Goal: Transaction & Acquisition: Purchase product/service

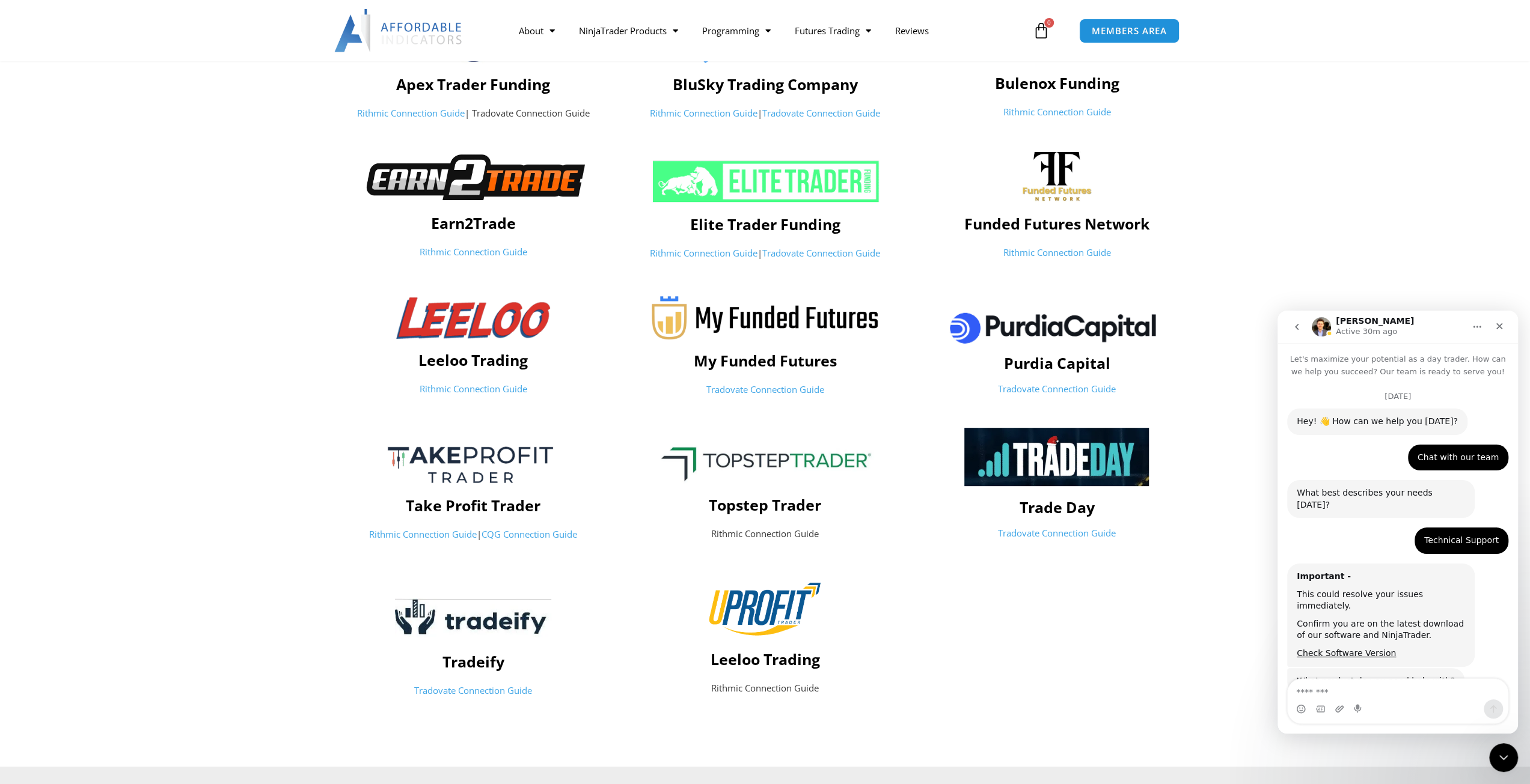
scroll to position [1, 0]
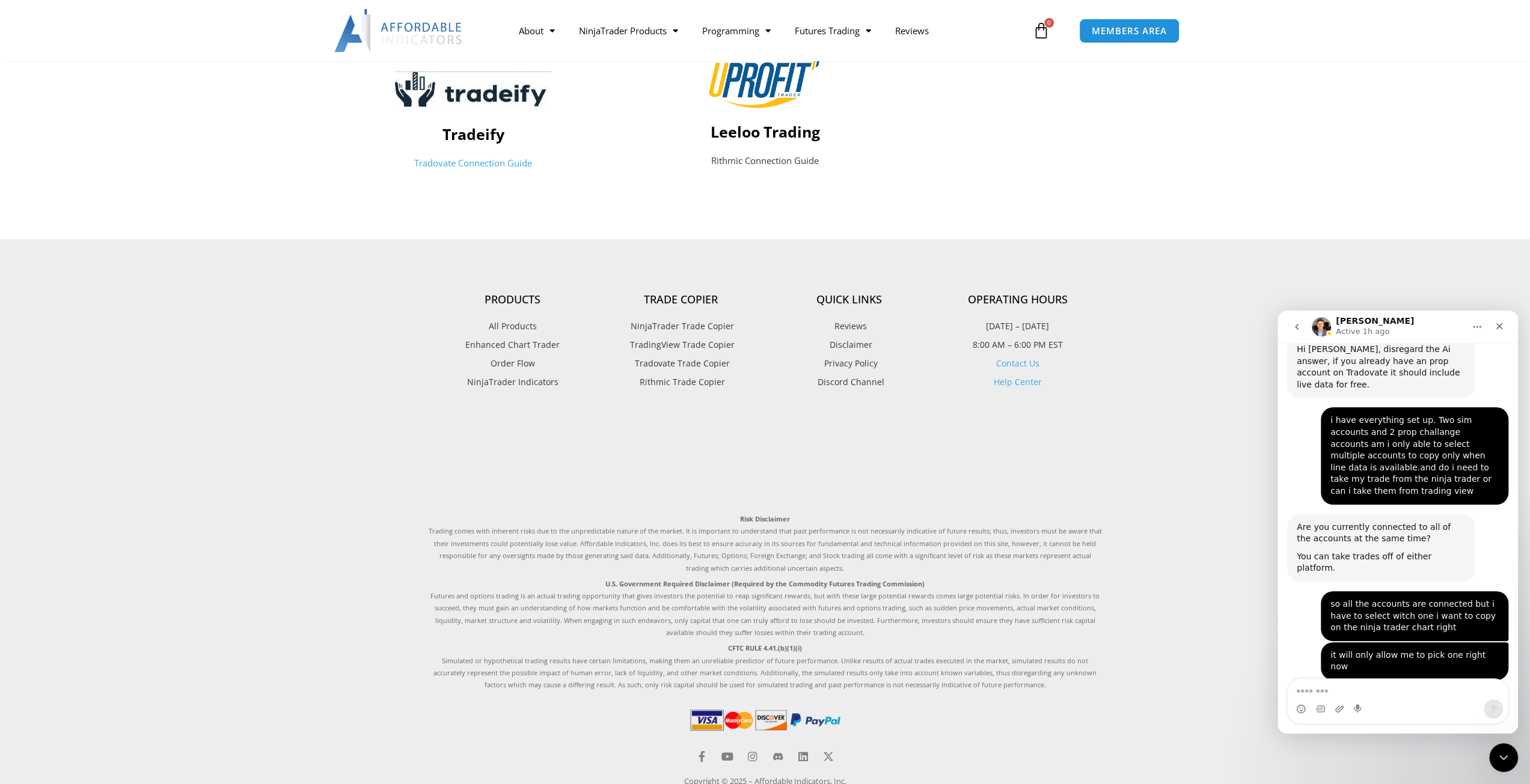
scroll to position [868, 0]
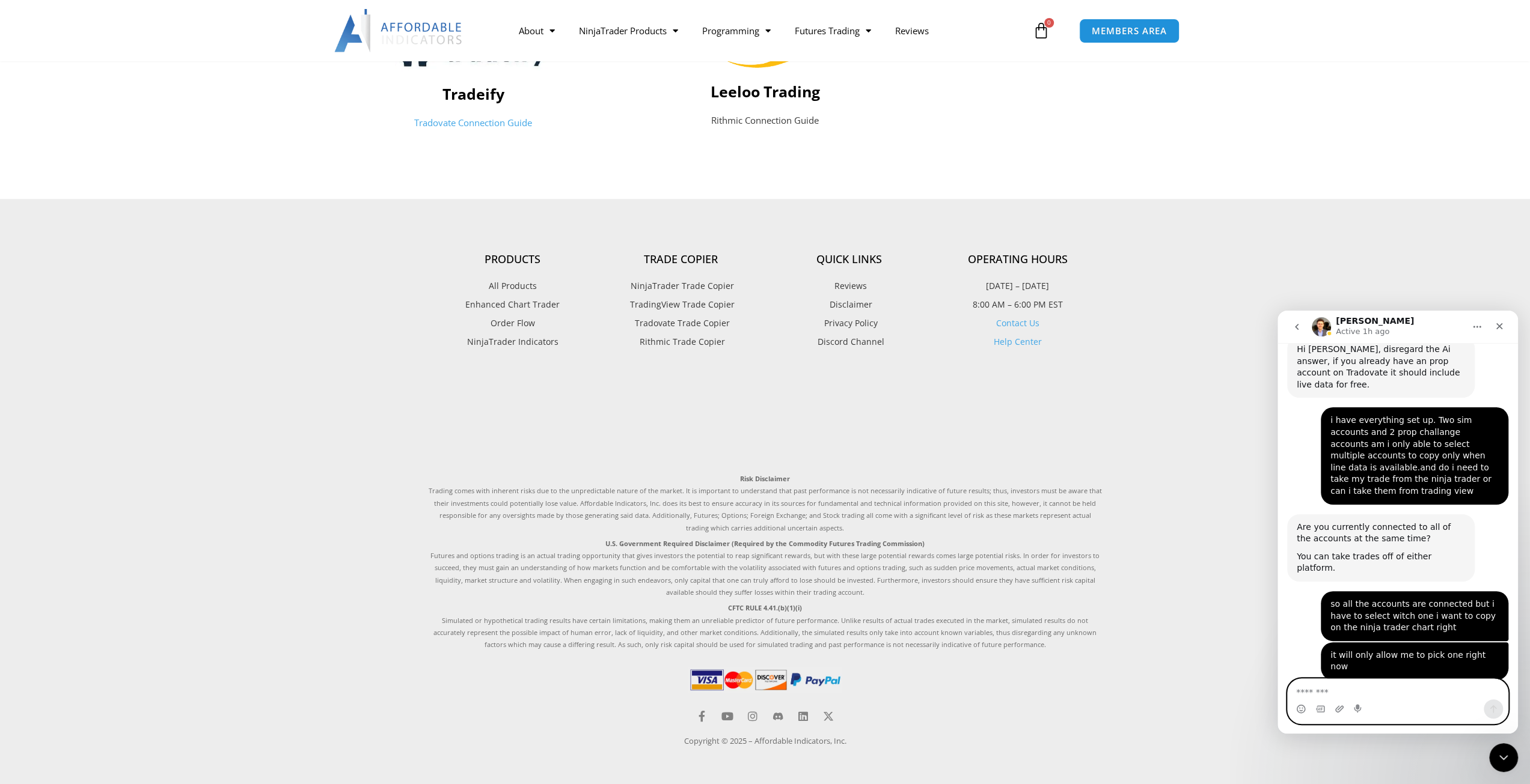
click at [1347, 692] on textarea "Message…" at bounding box center [1397, 689] width 220 height 20
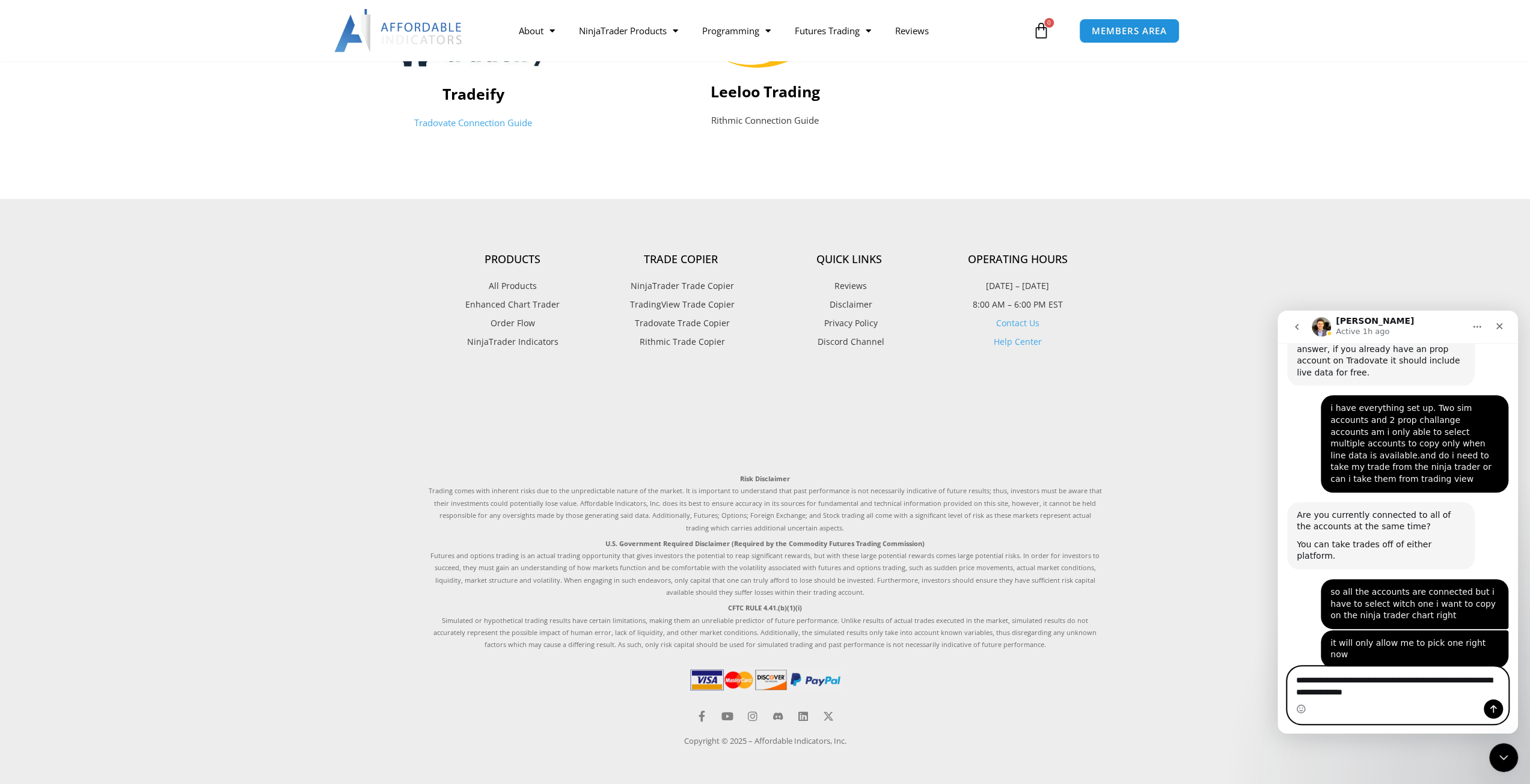
type textarea "**********"
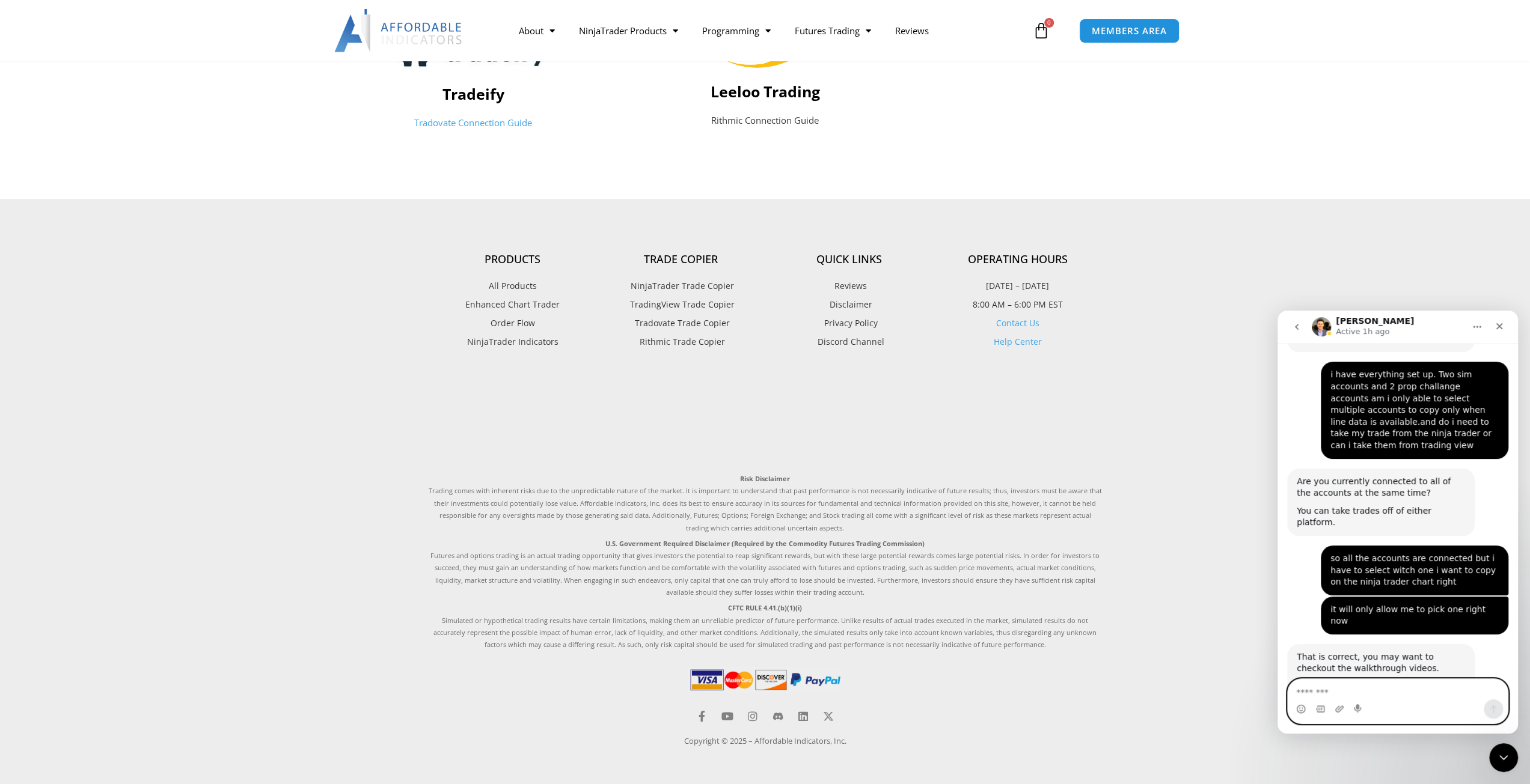
scroll to position [3327, 0]
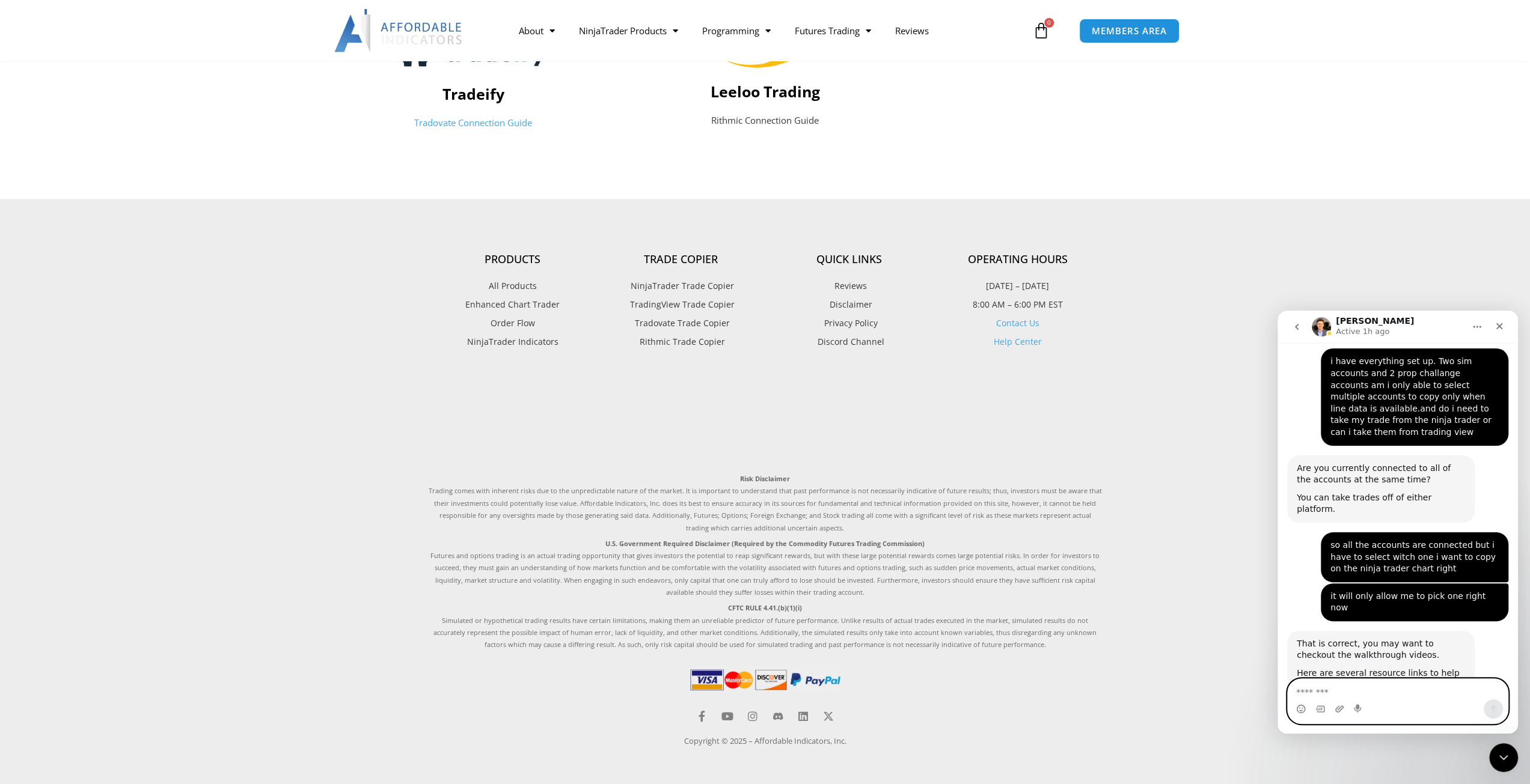
click at [1320, 687] on textarea "Message…" at bounding box center [1398, 689] width 220 height 20
click at [1320, 693] on textarea "Message…" at bounding box center [1398, 689] width 220 height 20
type textarea "*"
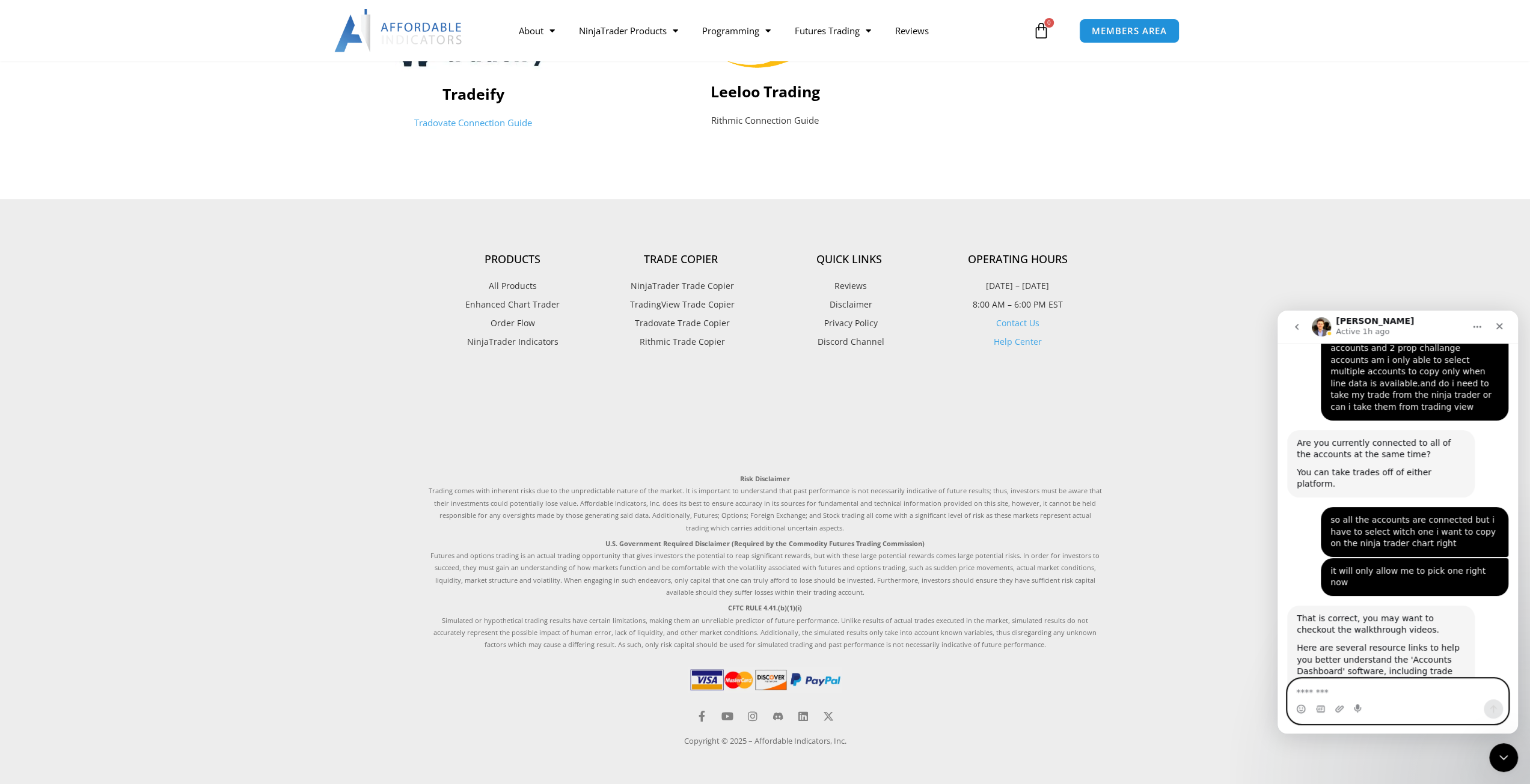
scroll to position [3355, 0]
type textarea "*"
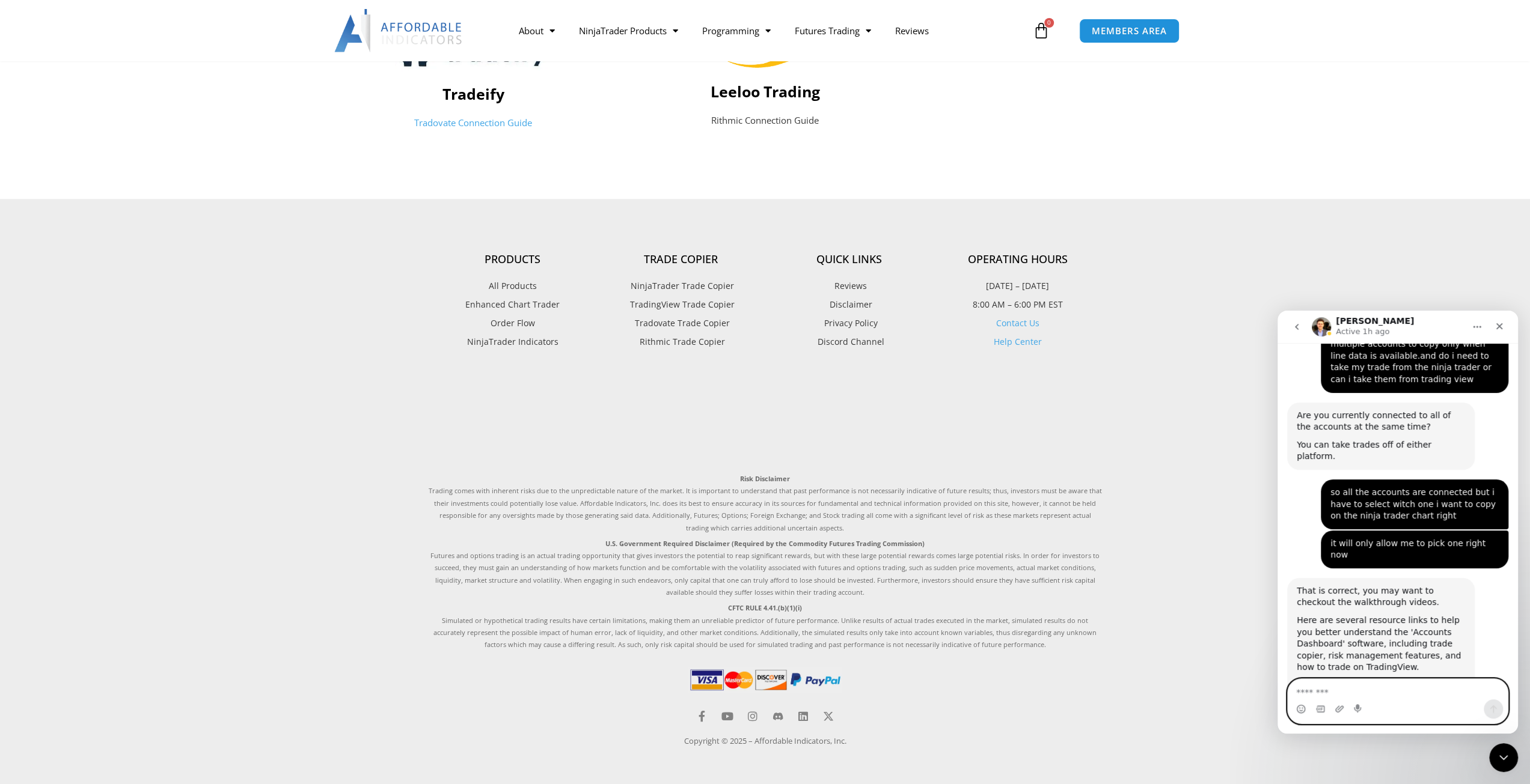
scroll to position [3382, 0]
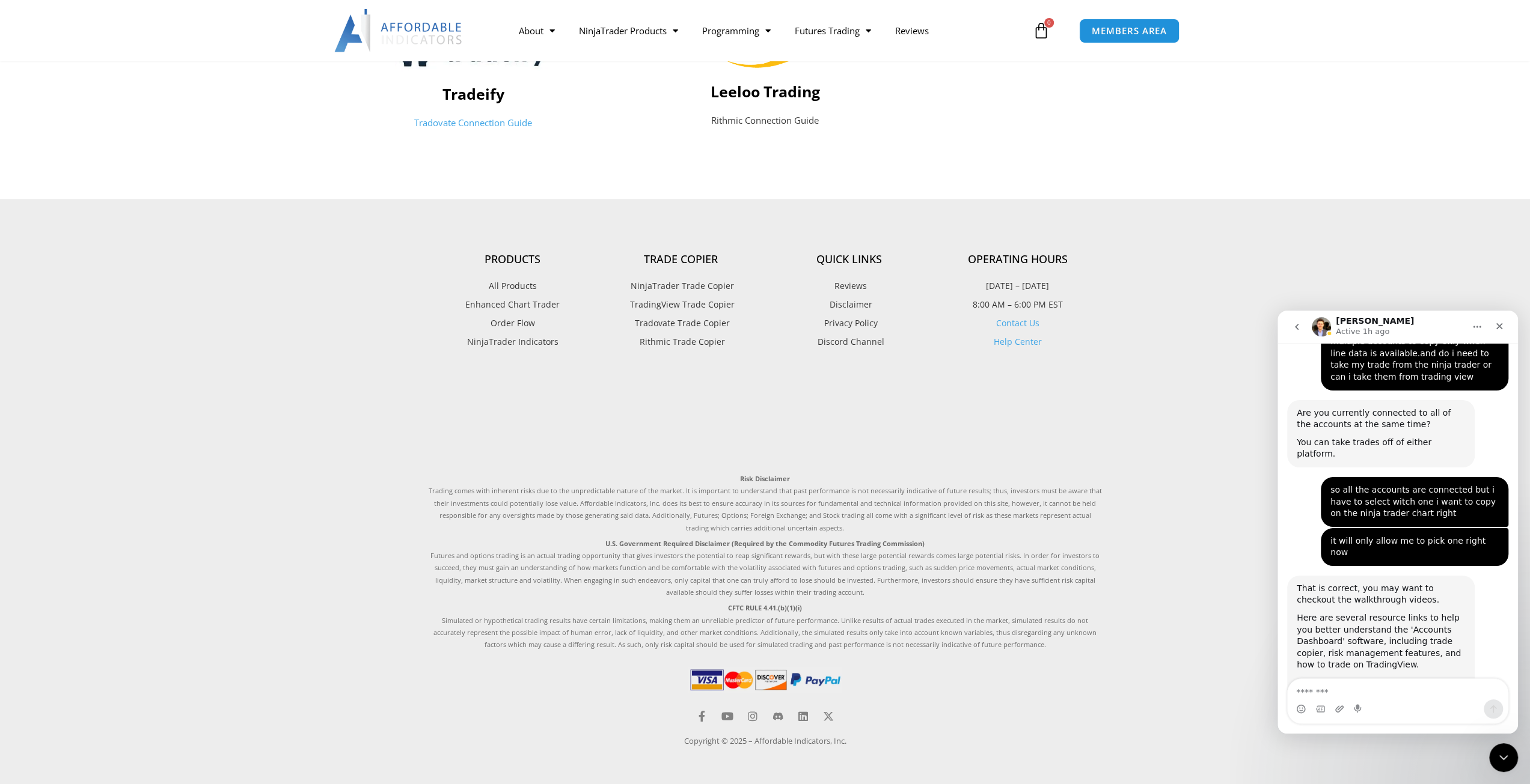
click at [1317, 707] on link "User Manual" at bounding box center [1323, 712] width 52 height 9
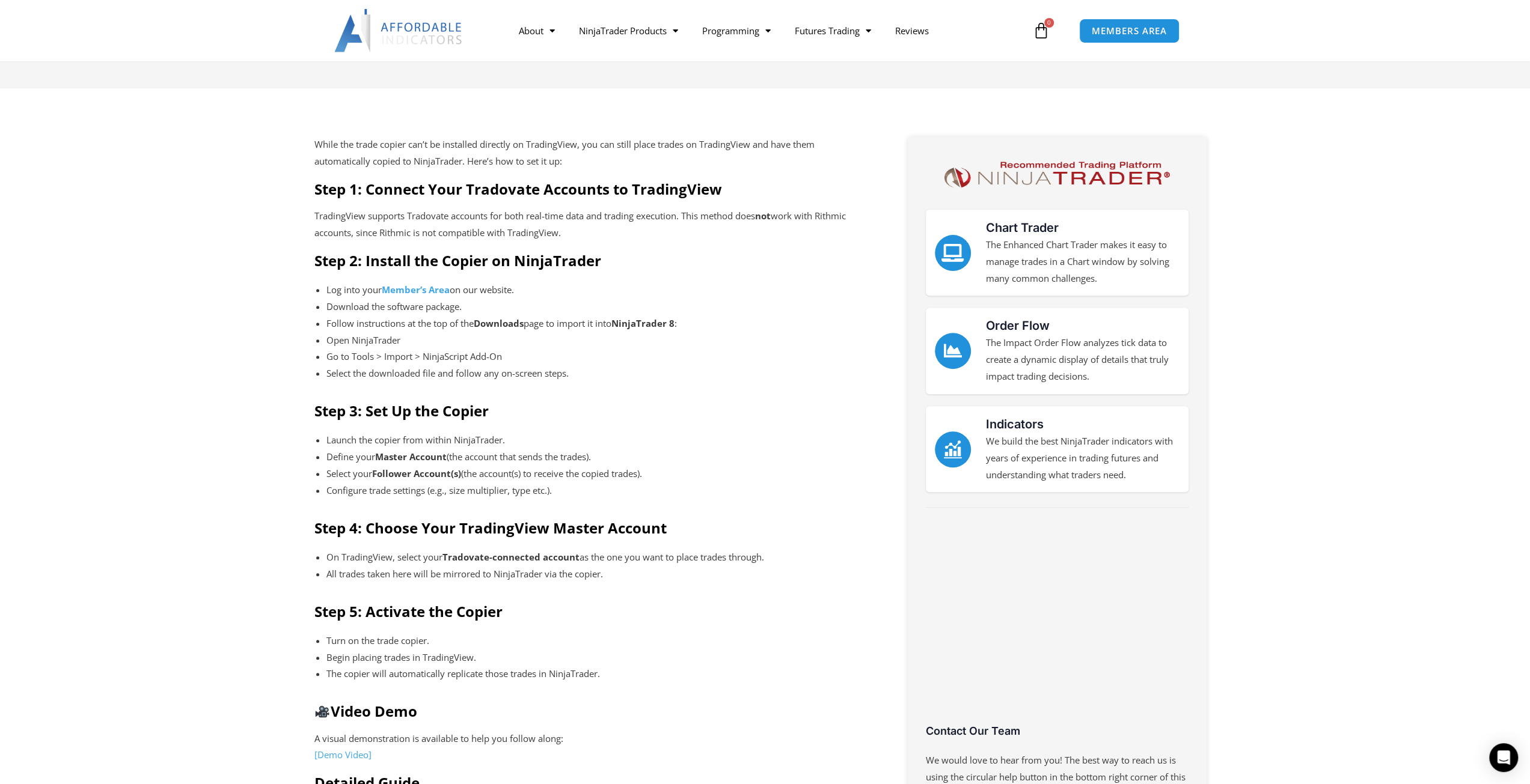
scroll to position [601, 0]
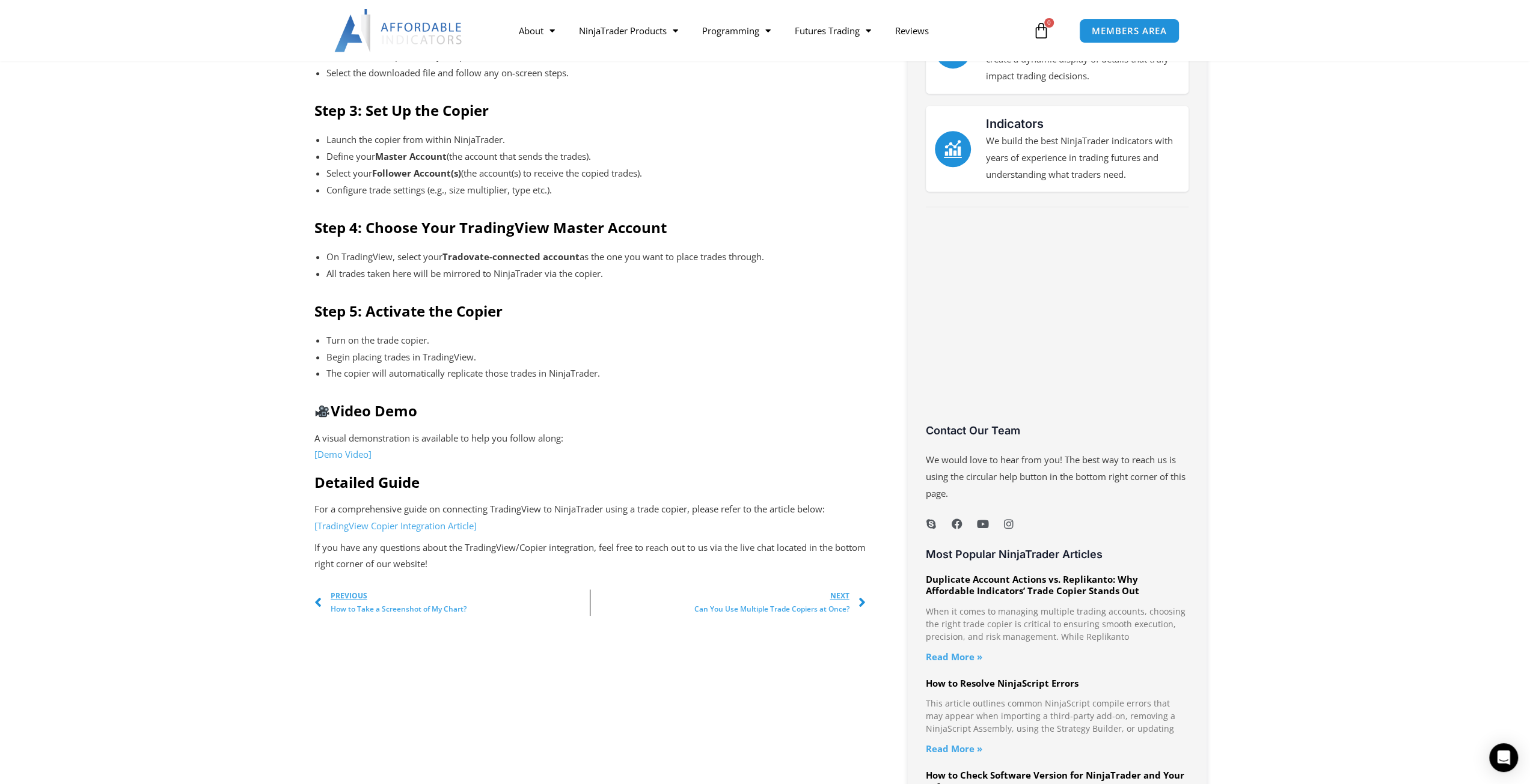
click at [344, 455] on link "[Demo Video]" at bounding box center [343, 454] width 57 height 12
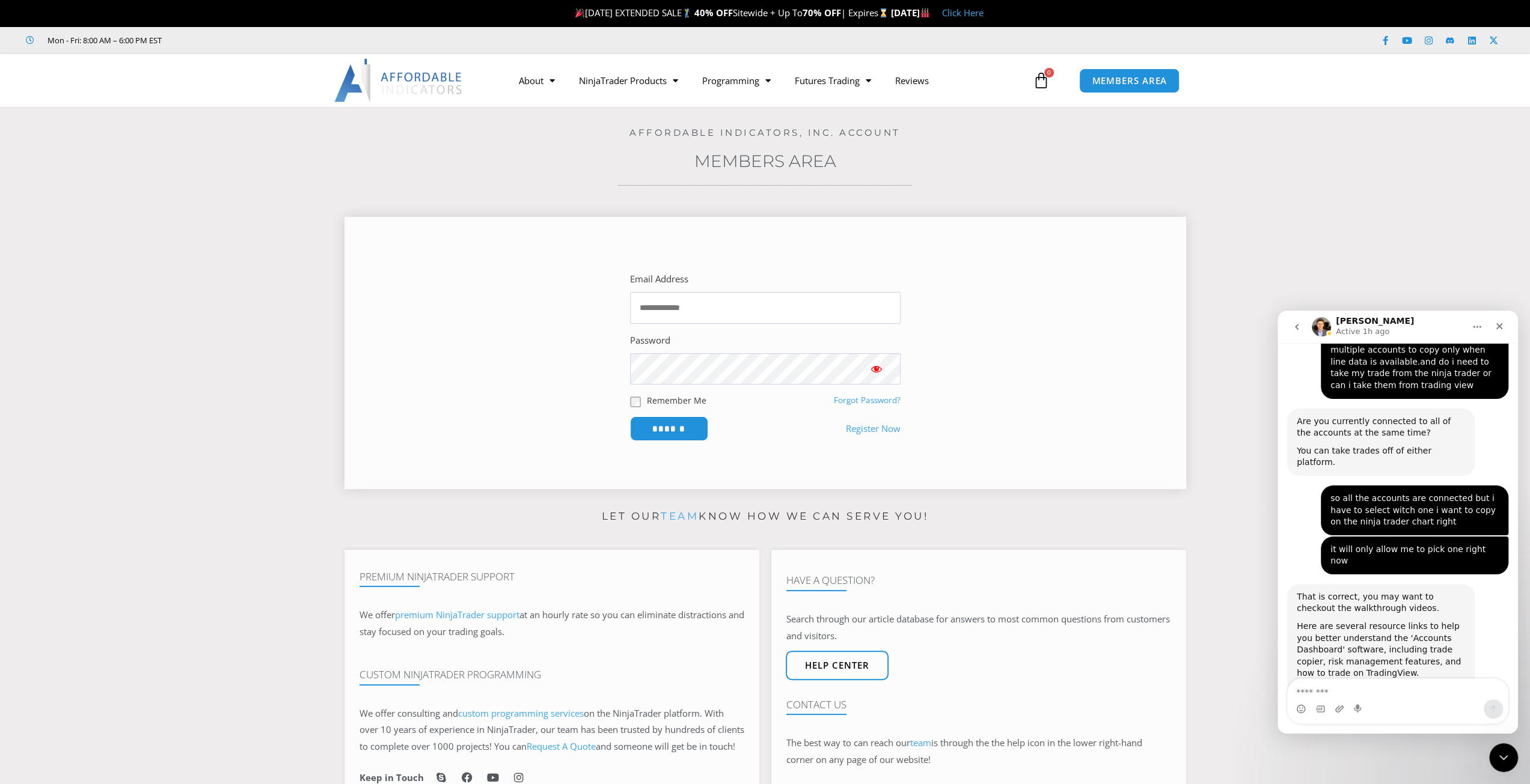
scroll to position [3371, 0]
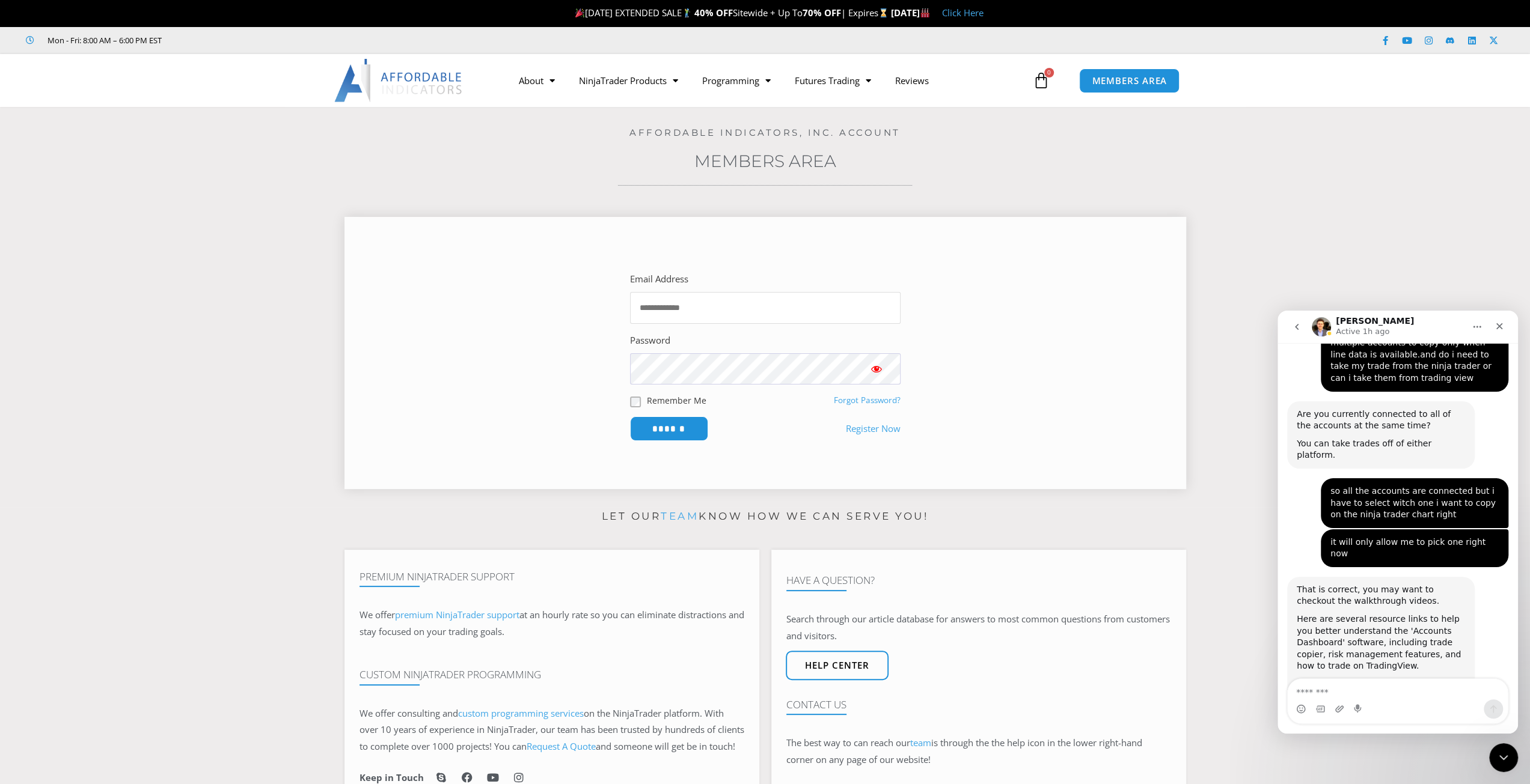
click at [650, 306] on input "Email Address" at bounding box center [765, 308] width 270 height 32
click at [653, 307] on input "Email Address" at bounding box center [765, 308] width 270 height 32
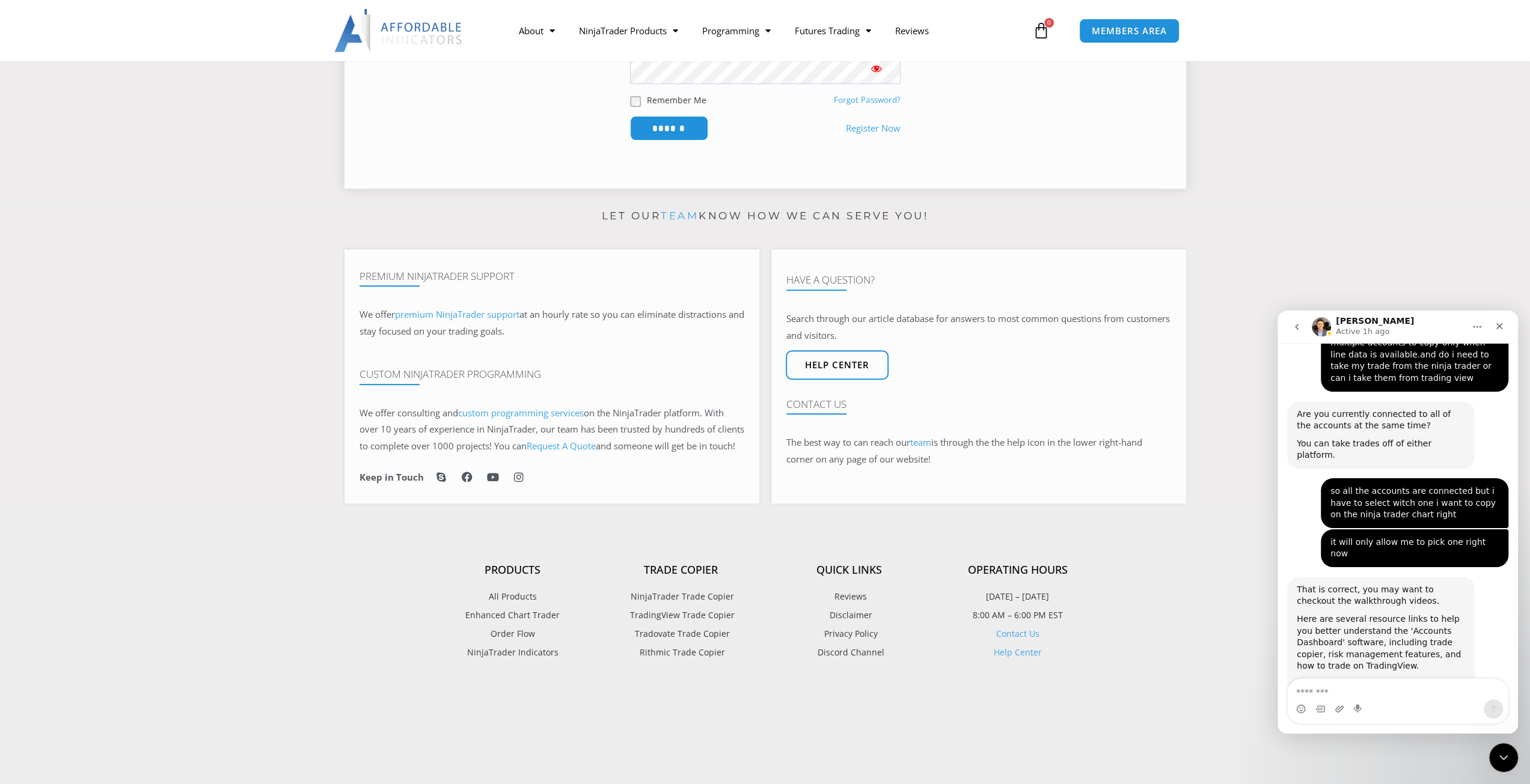
scroll to position [0, 0]
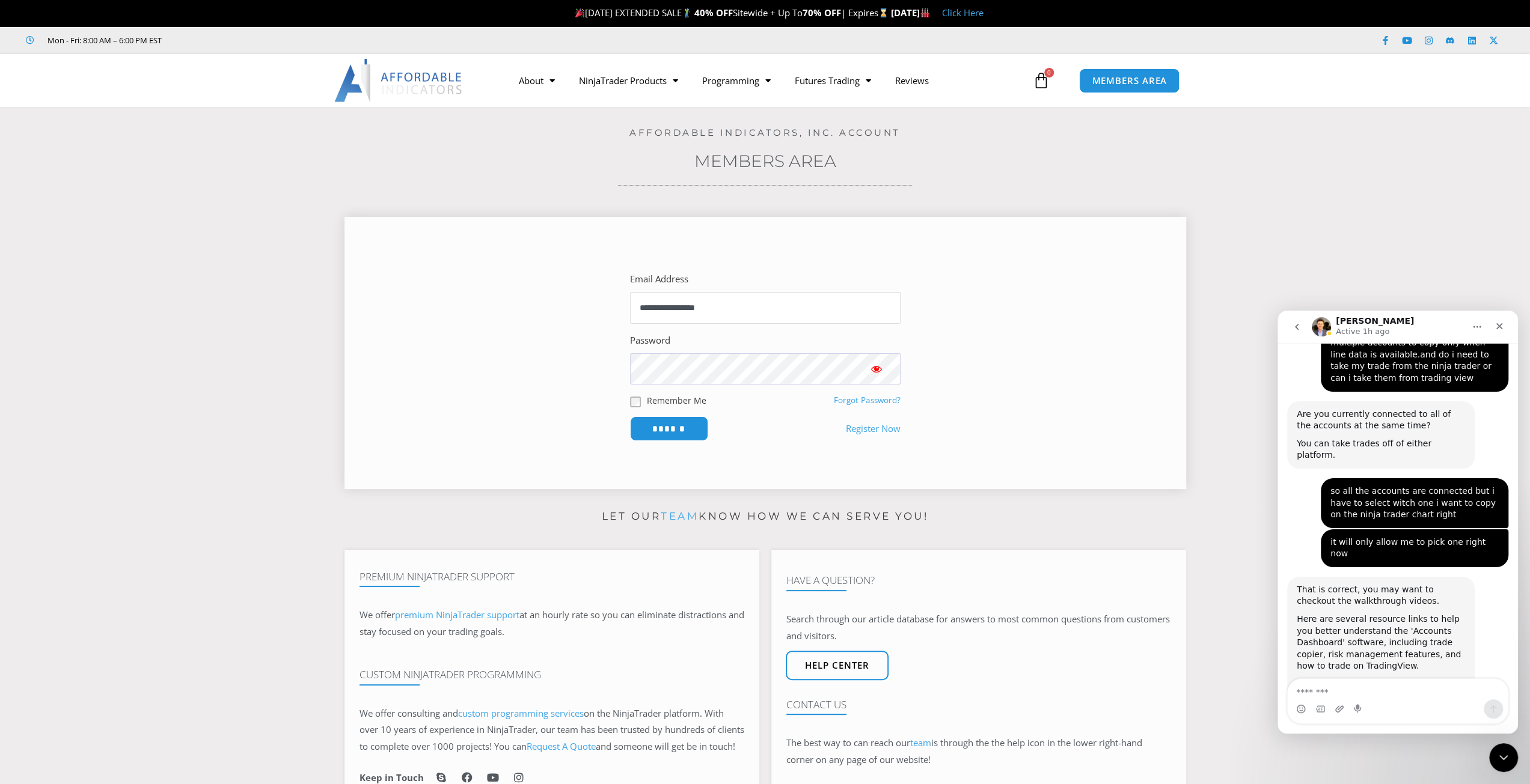
type input "**********"
click at [876, 369] on span "Show password" at bounding box center [876, 368] width 12 height 12
click at [680, 422] on input "******" at bounding box center [669, 428] width 82 height 26
click at [671, 428] on input "******" at bounding box center [669, 428] width 82 height 26
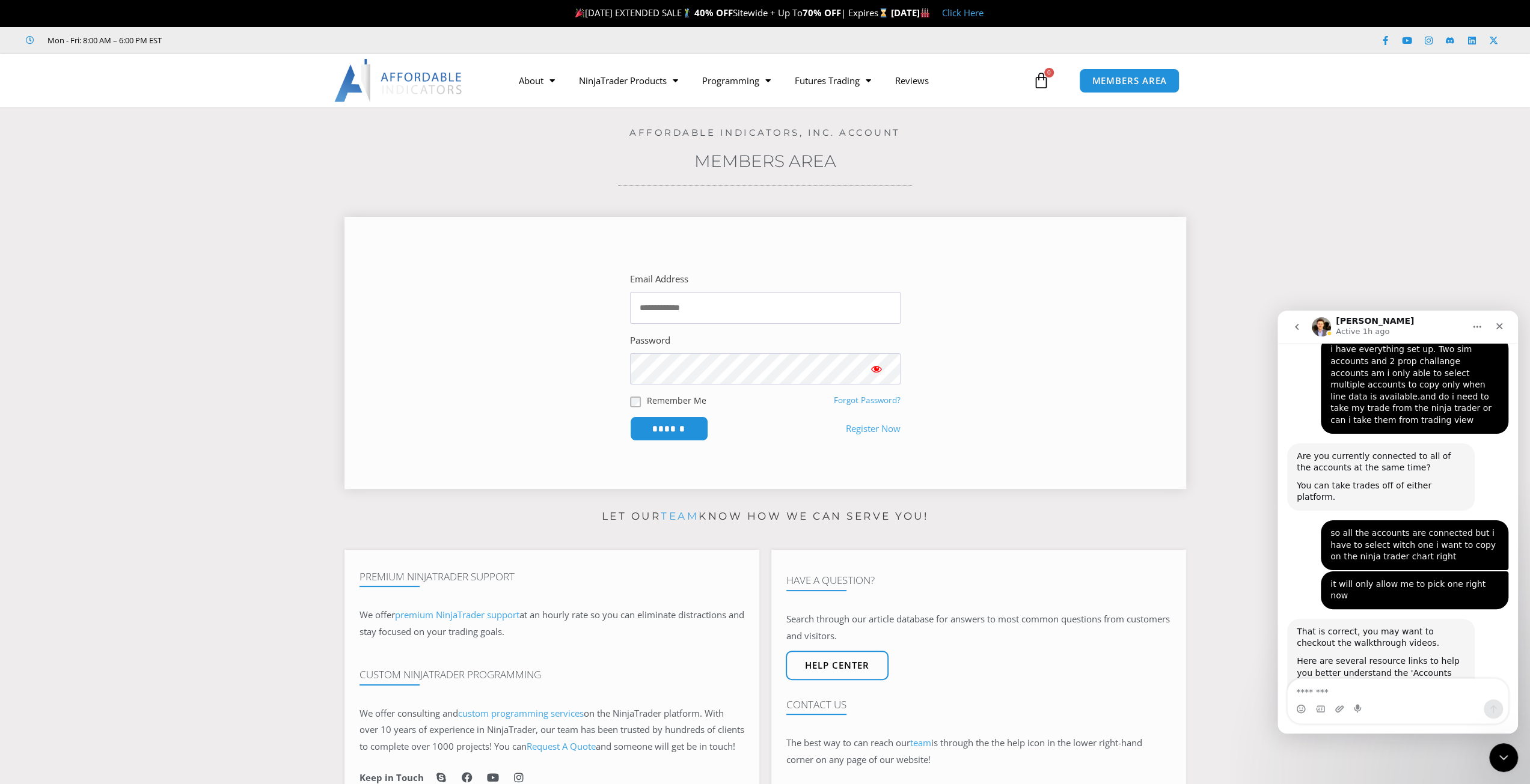
scroll to position [3371, 0]
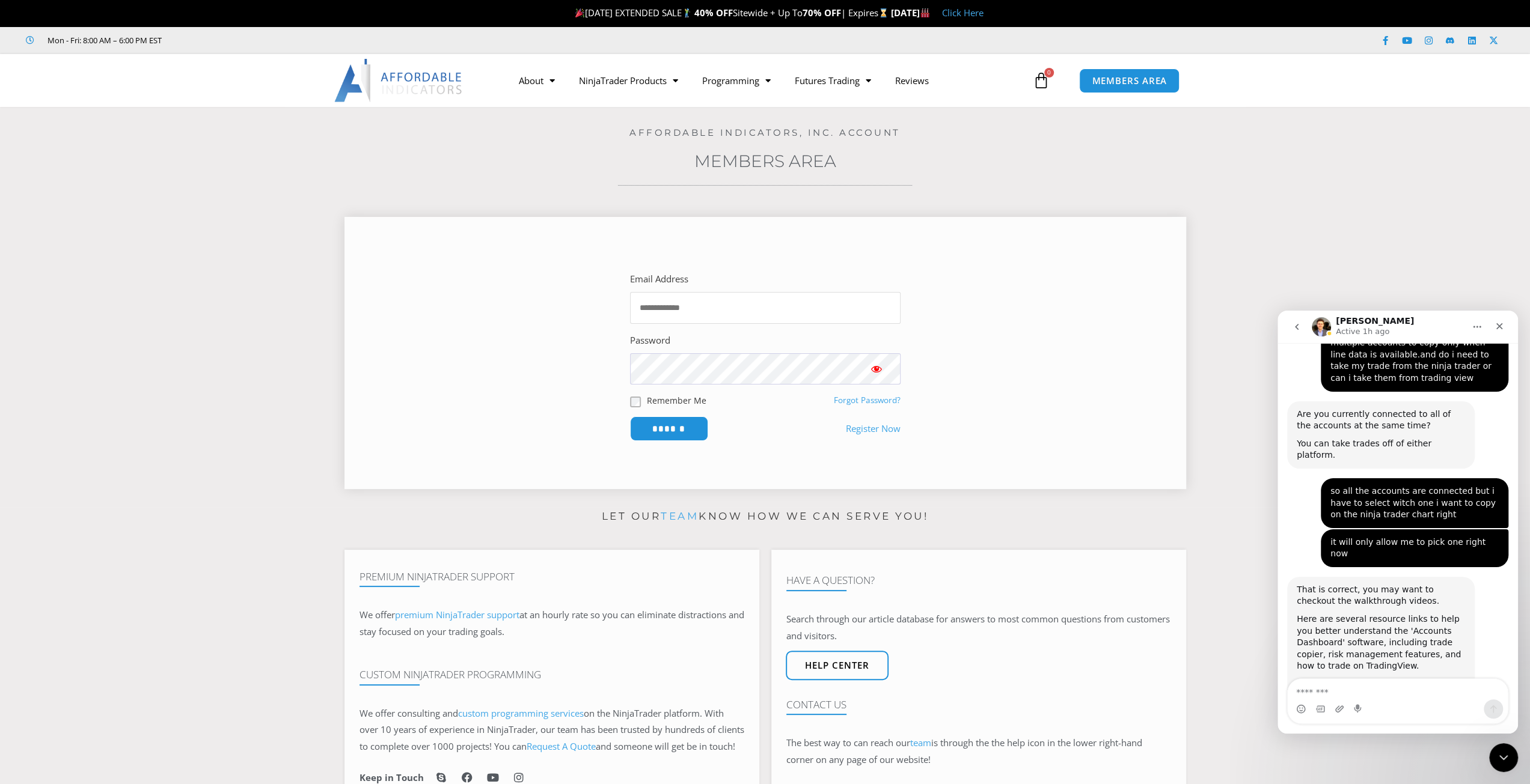
click at [669, 301] on input "Email Address" at bounding box center [765, 308] width 270 height 32
type input "**********"
click at [876, 368] on span "Show password" at bounding box center [876, 368] width 12 height 12
click at [668, 424] on input "******" at bounding box center [669, 428] width 82 height 26
click at [668, 428] on input "******" at bounding box center [669, 428] width 82 height 26
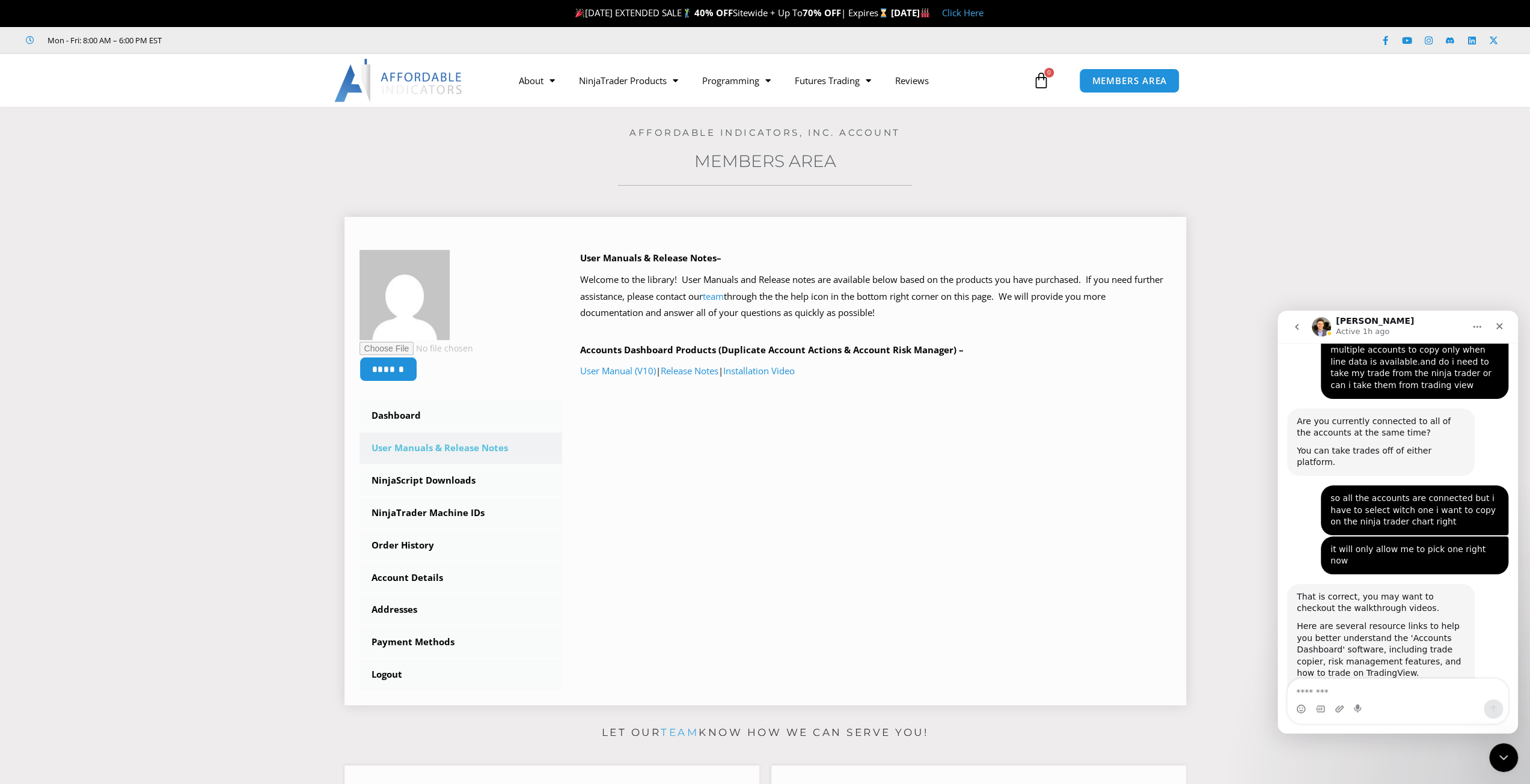
scroll to position [3371, 0]
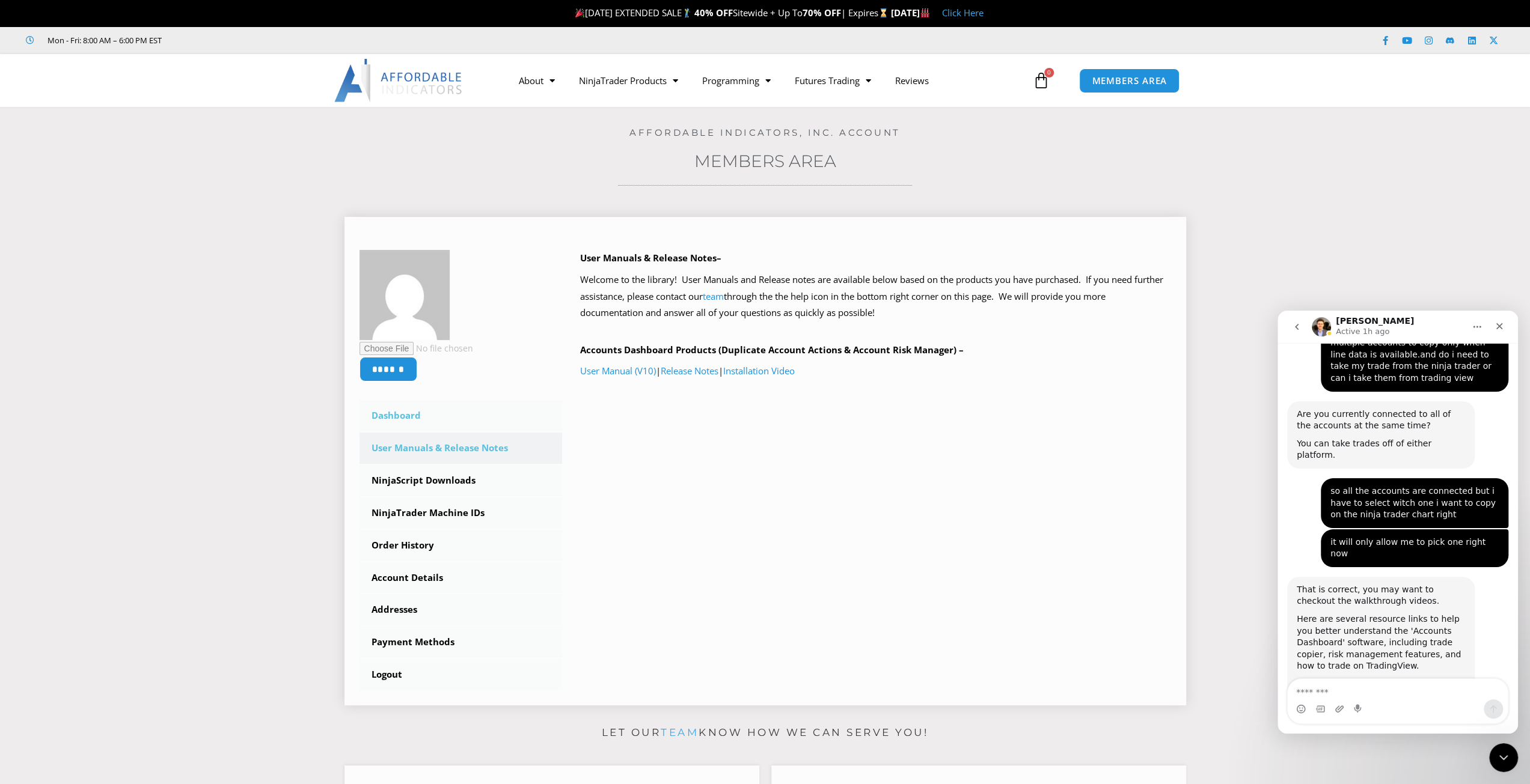
click at [405, 417] on link "Dashboard" at bounding box center [460, 416] width 203 height 31
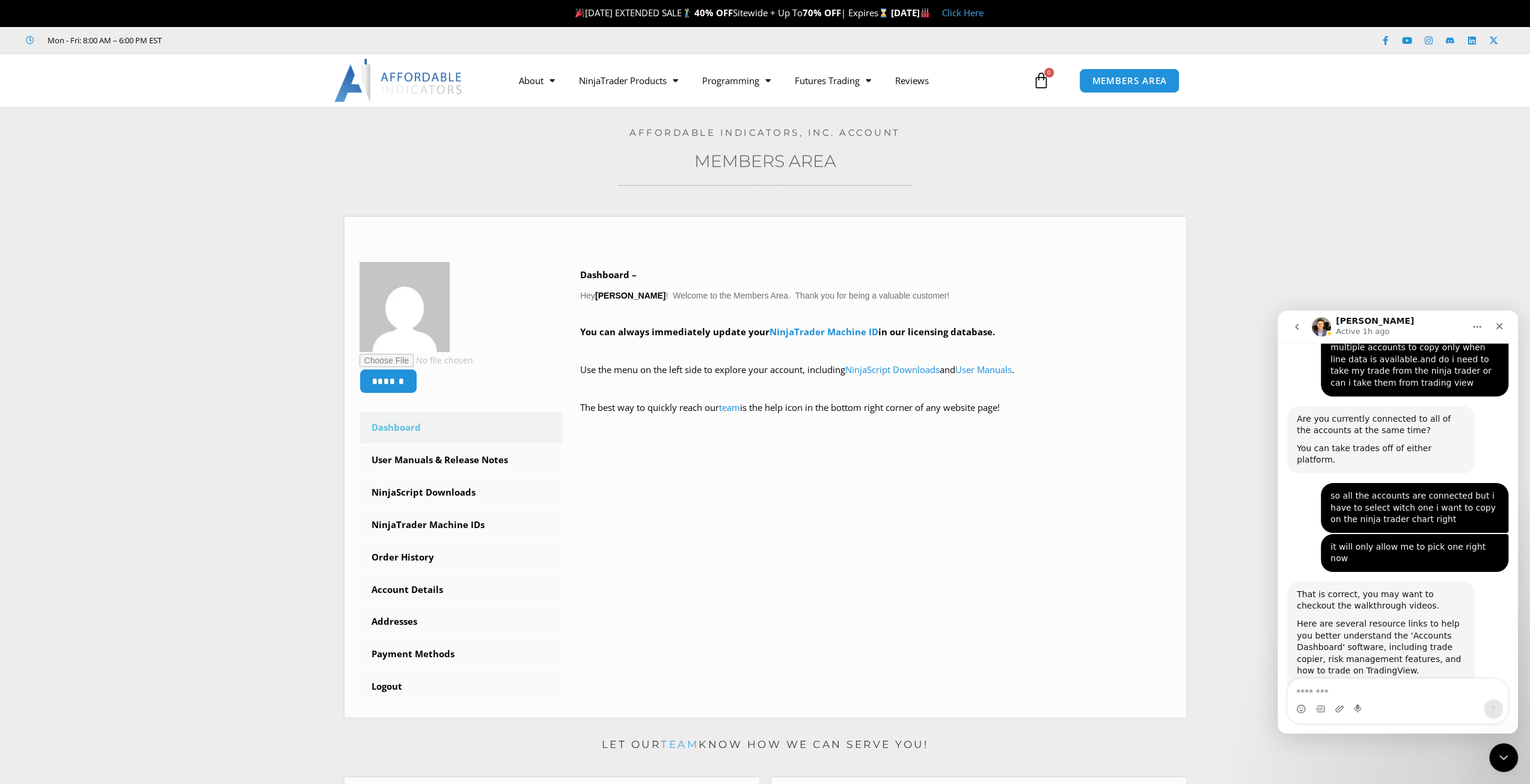
scroll to position [3371, 0]
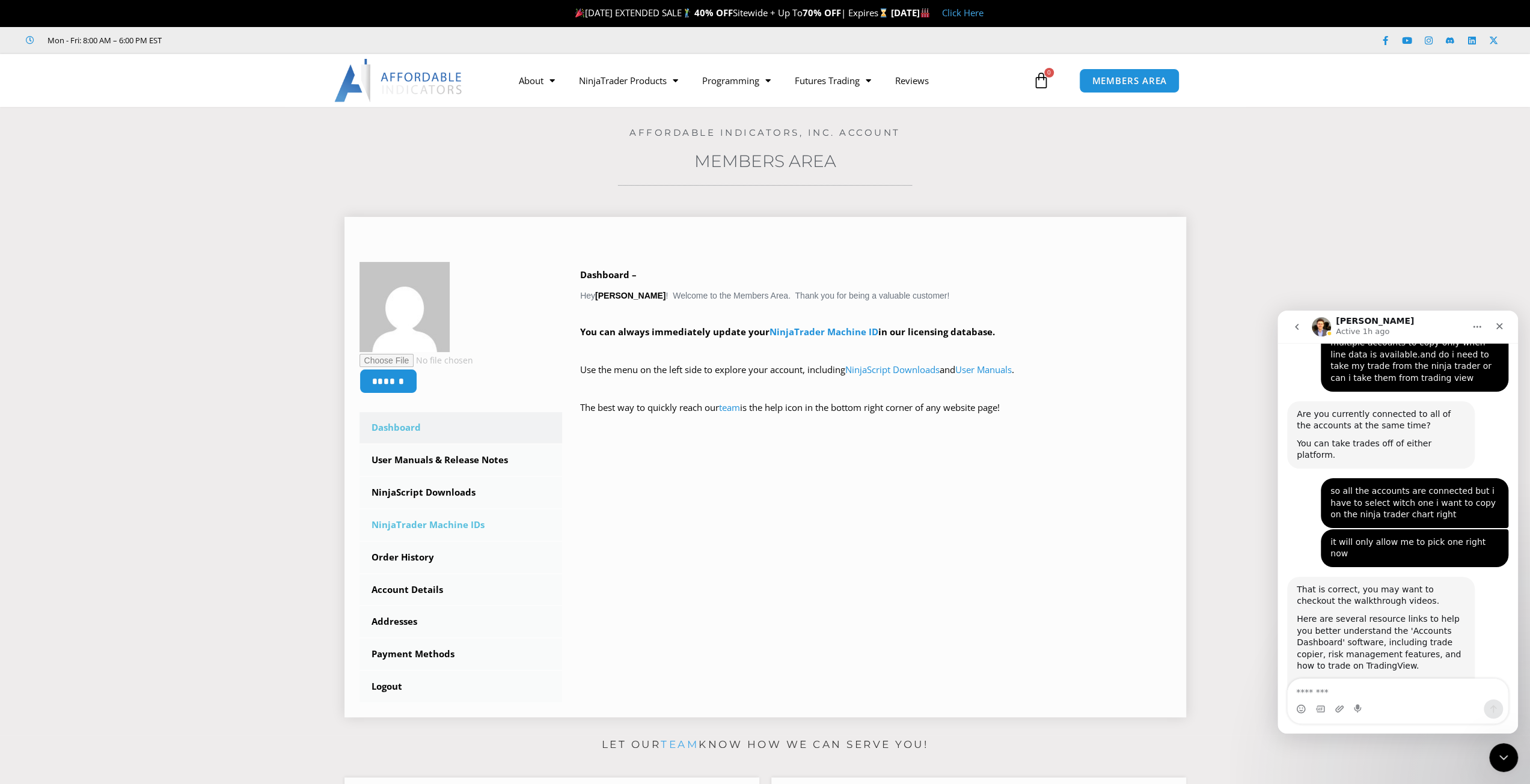
click at [392, 529] on link "NinjaTrader Machine IDs" at bounding box center [460, 525] width 203 height 31
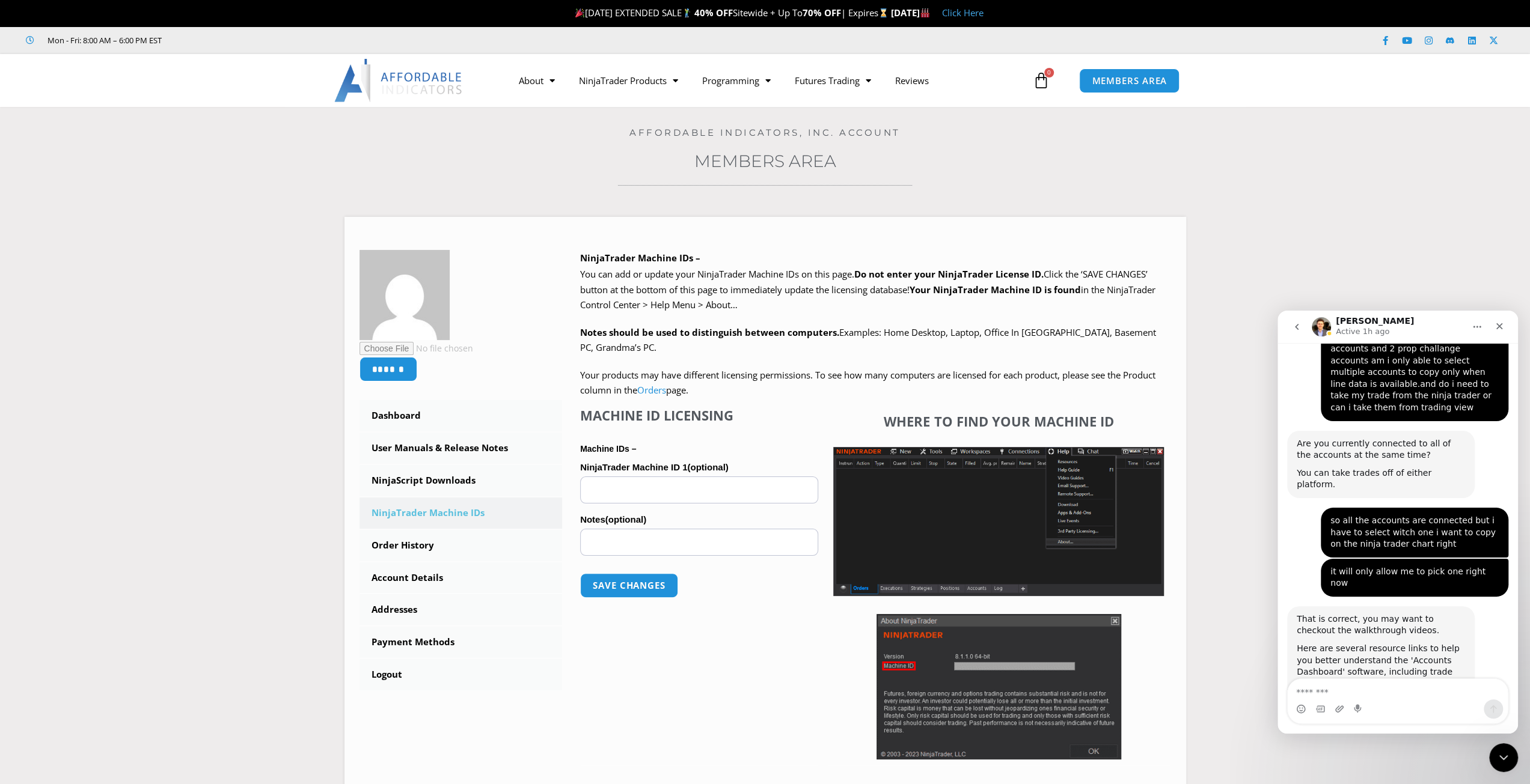
scroll to position [3371, 0]
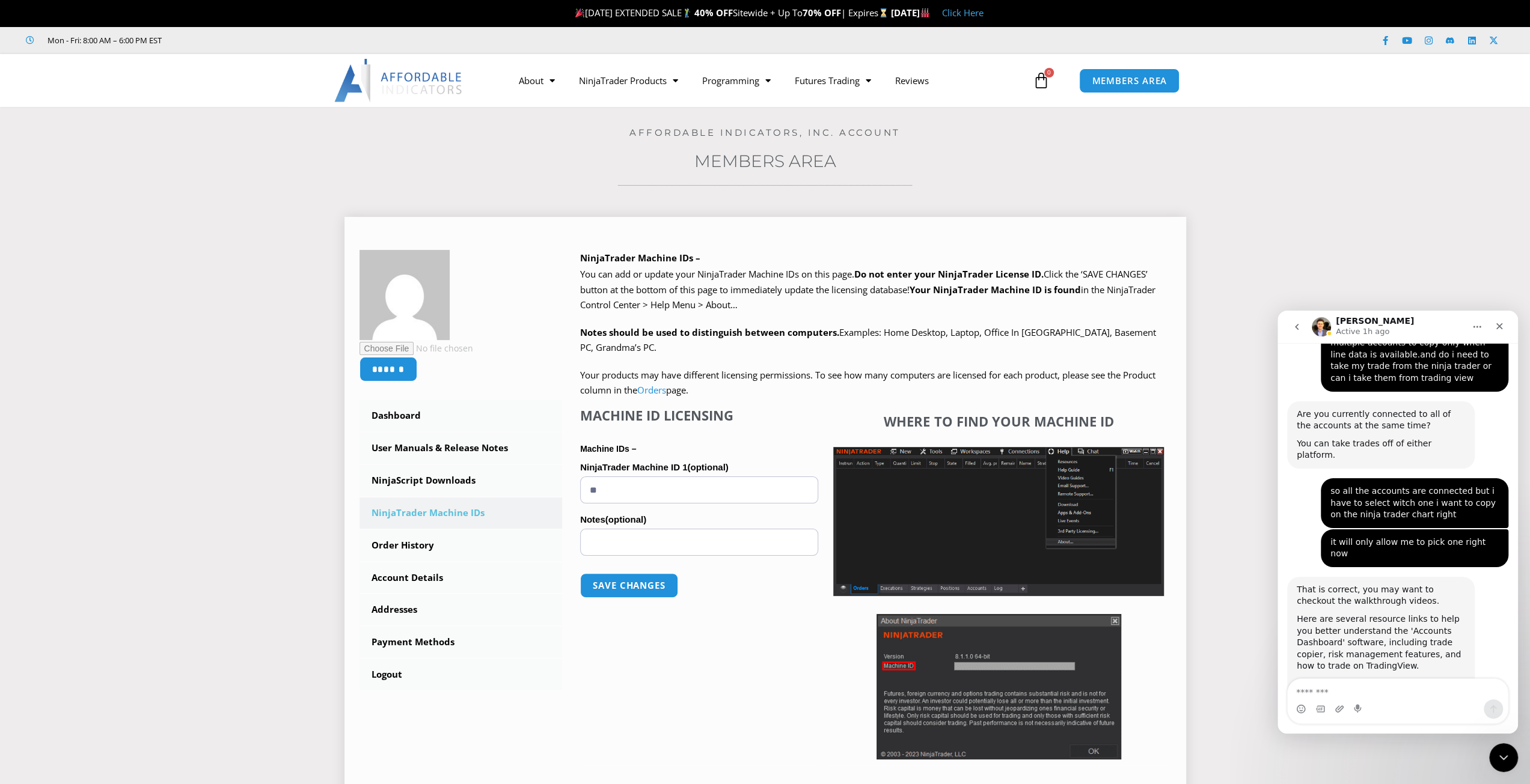
type input "*"
click at [610, 492] on input "NinjaTrader Machine ID 1 (optional)" at bounding box center [699, 490] width 238 height 27
paste input "**********"
type input "*"
click at [592, 492] on input "NinjaTrader Machine ID 1 (optional)" at bounding box center [699, 490] width 238 height 27
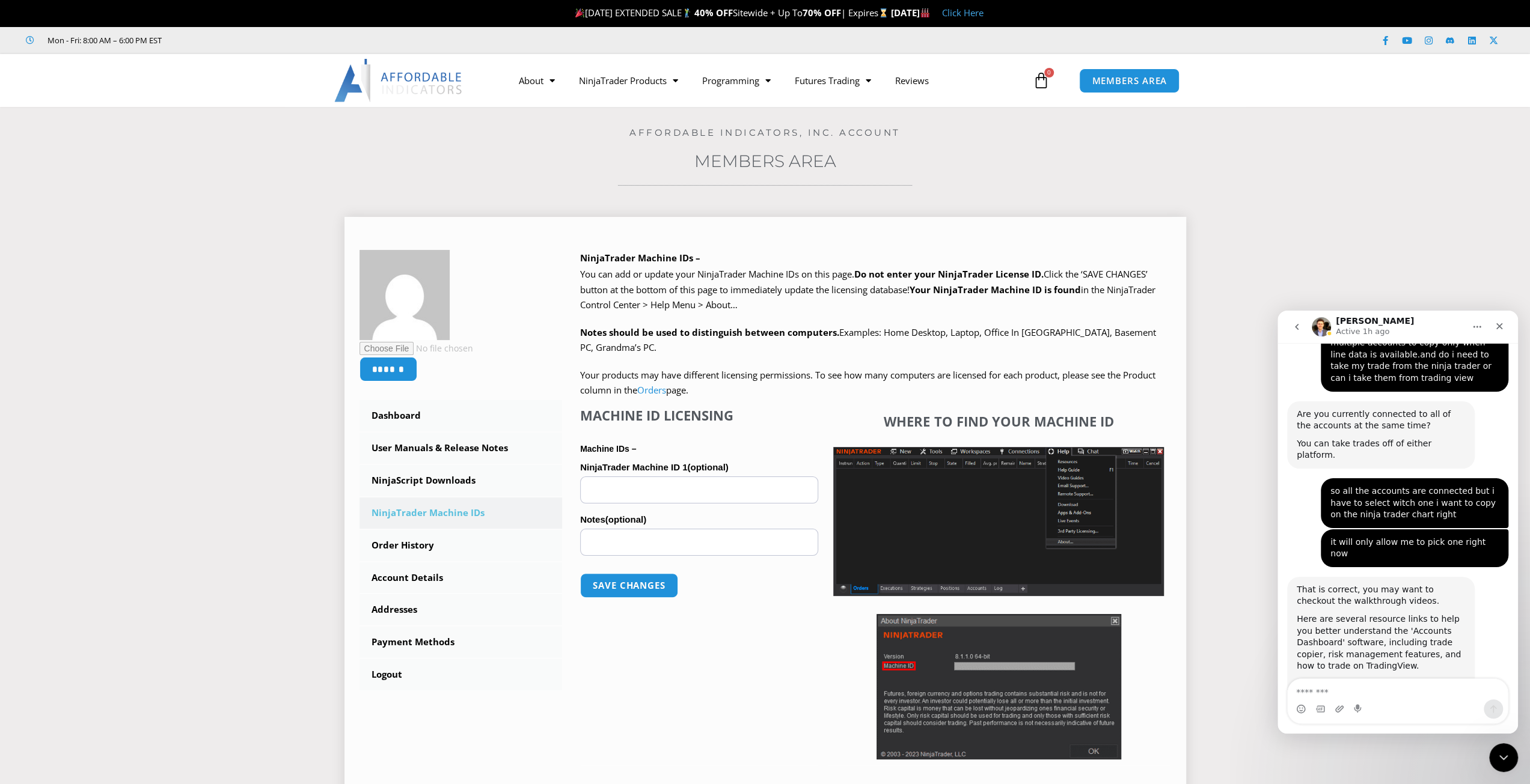
paste input "**********"
type input "**********"
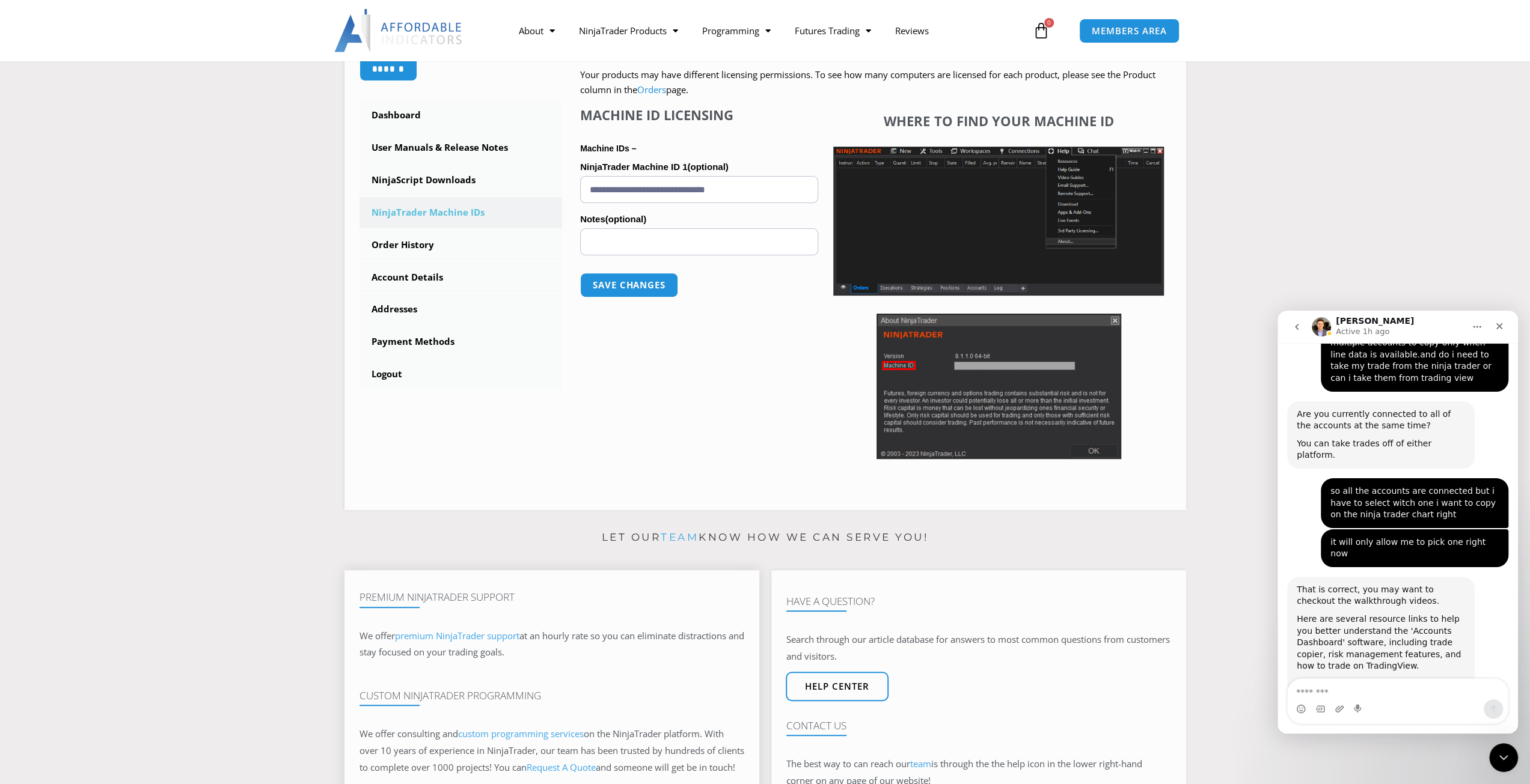
scroll to position [0, 0]
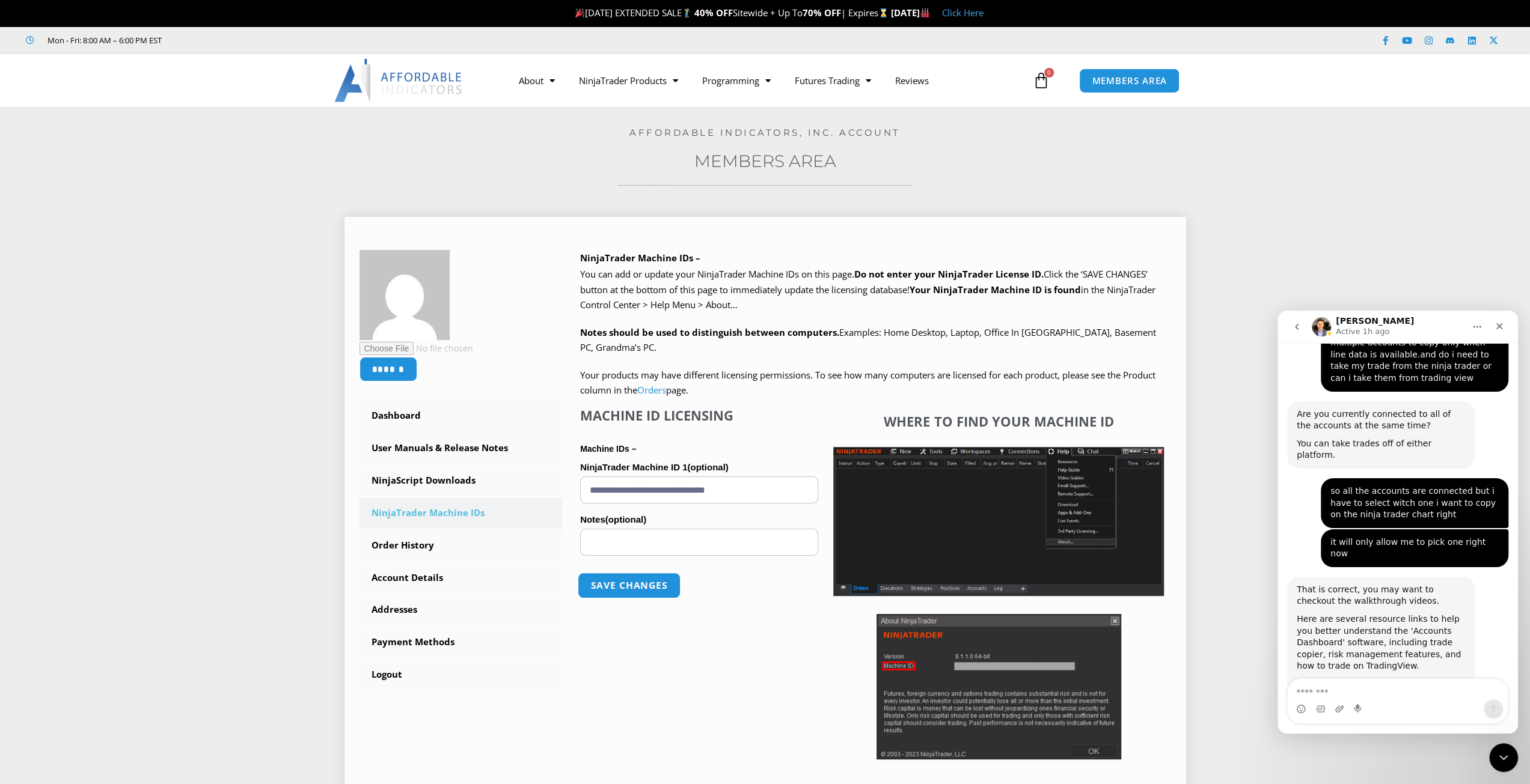
click at [637, 585] on button "Save changes" at bounding box center [629, 585] width 103 height 26
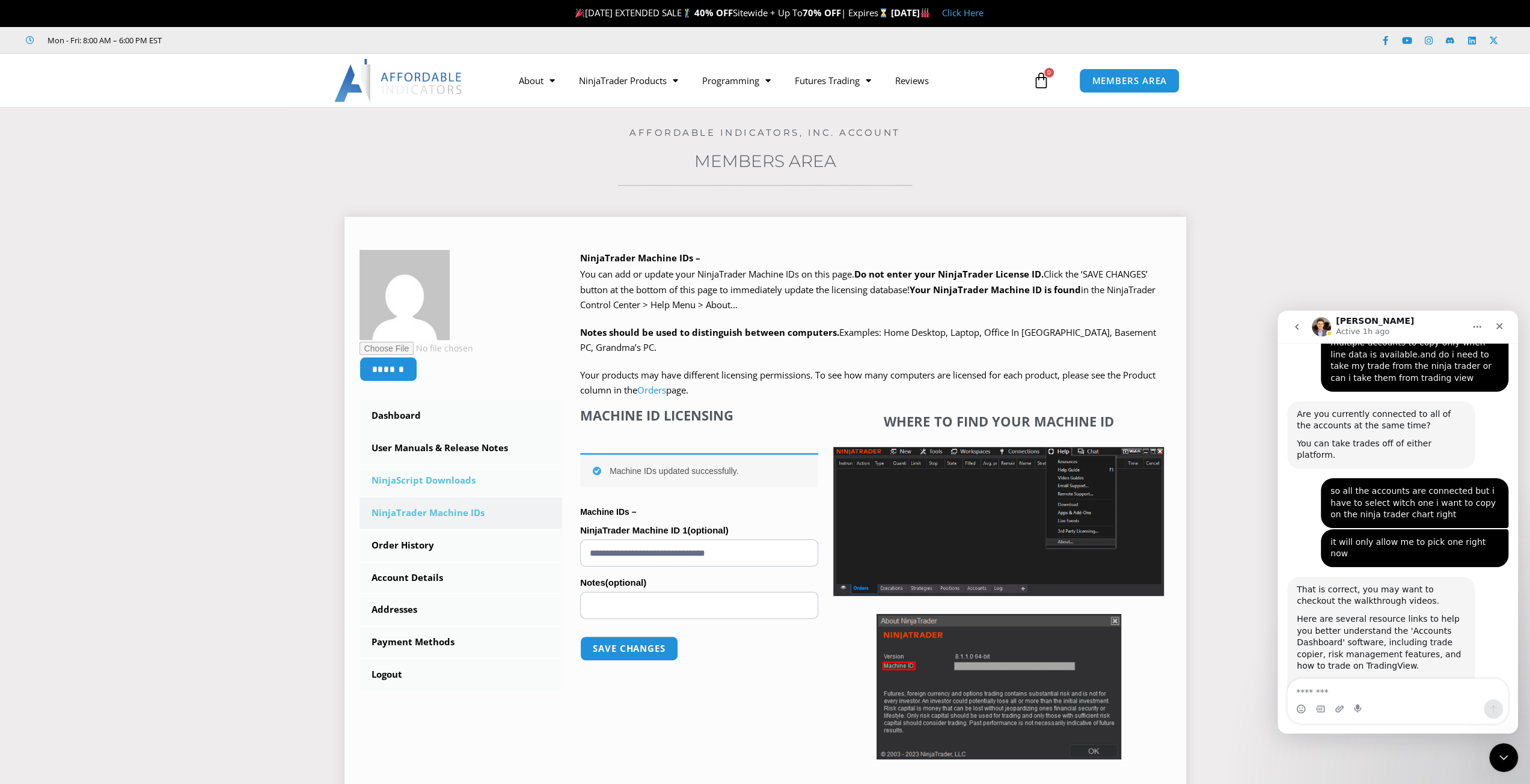
click at [466, 479] on link "NinjaScript Downloads" at bounding box center [460, 480] width 203 height 31
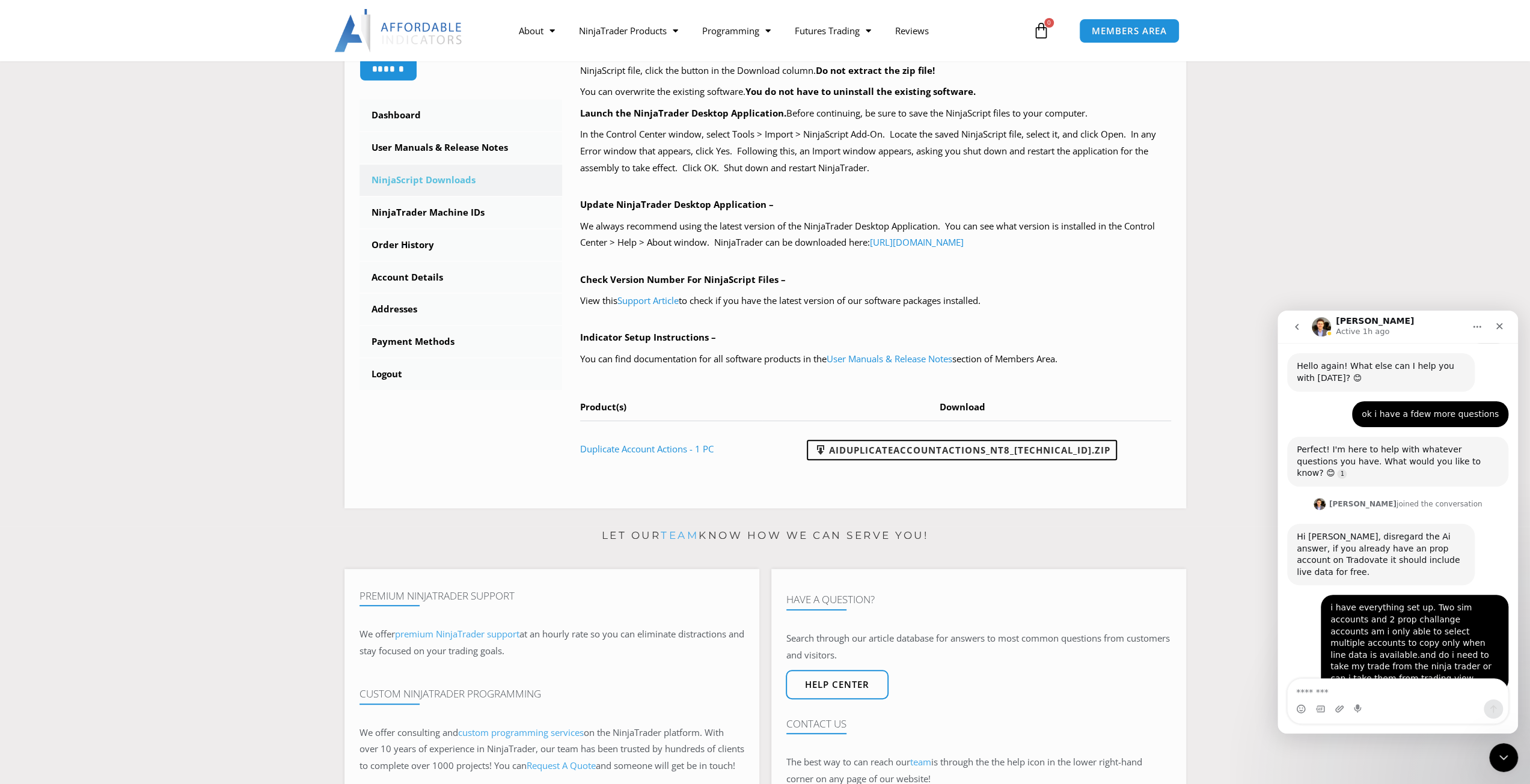
scroll to position [3371, 0]
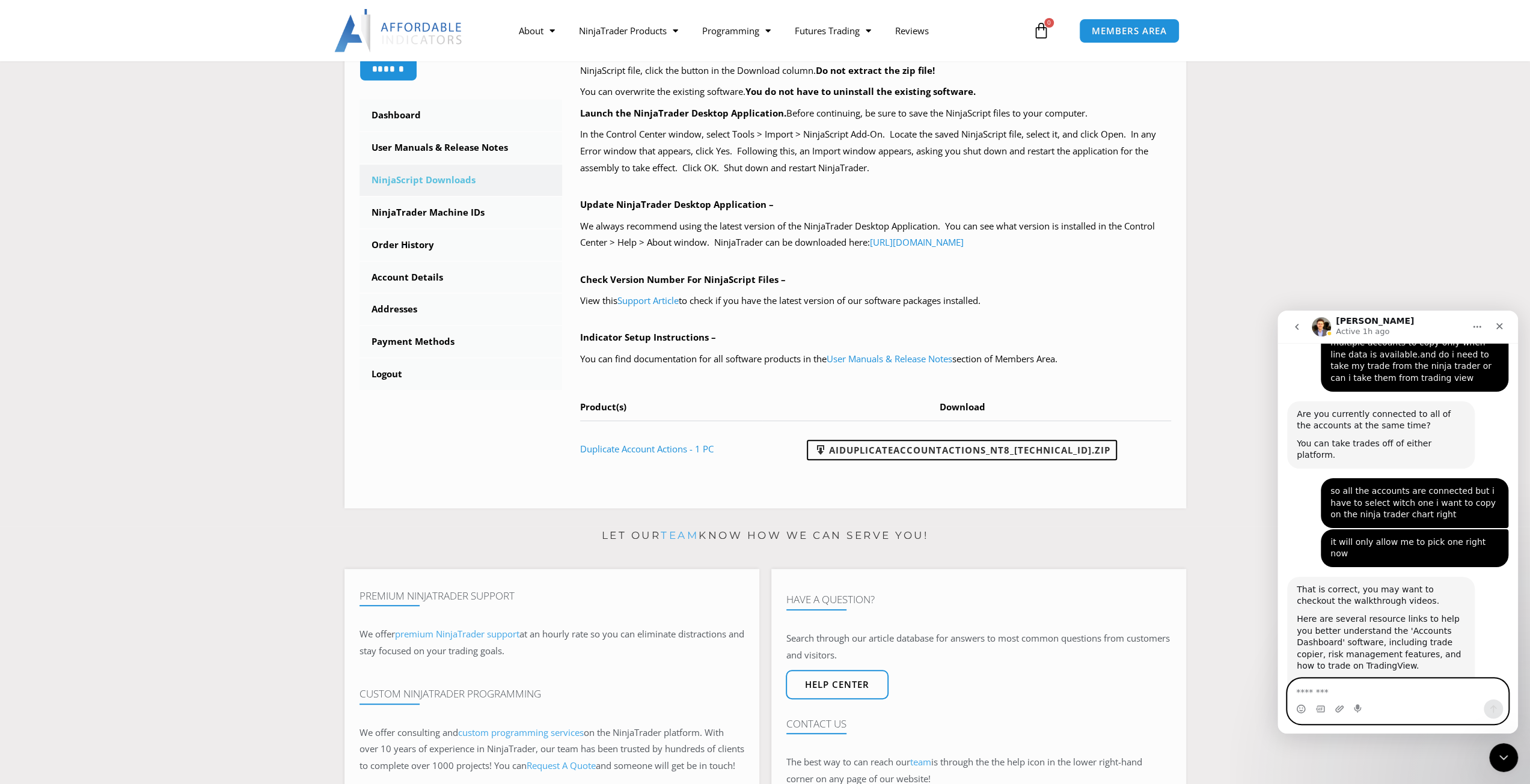
click at [1312, 695] on textarea "Message…" at bounding box center [1397, 689] width 220 height 20
type textarea "**********"
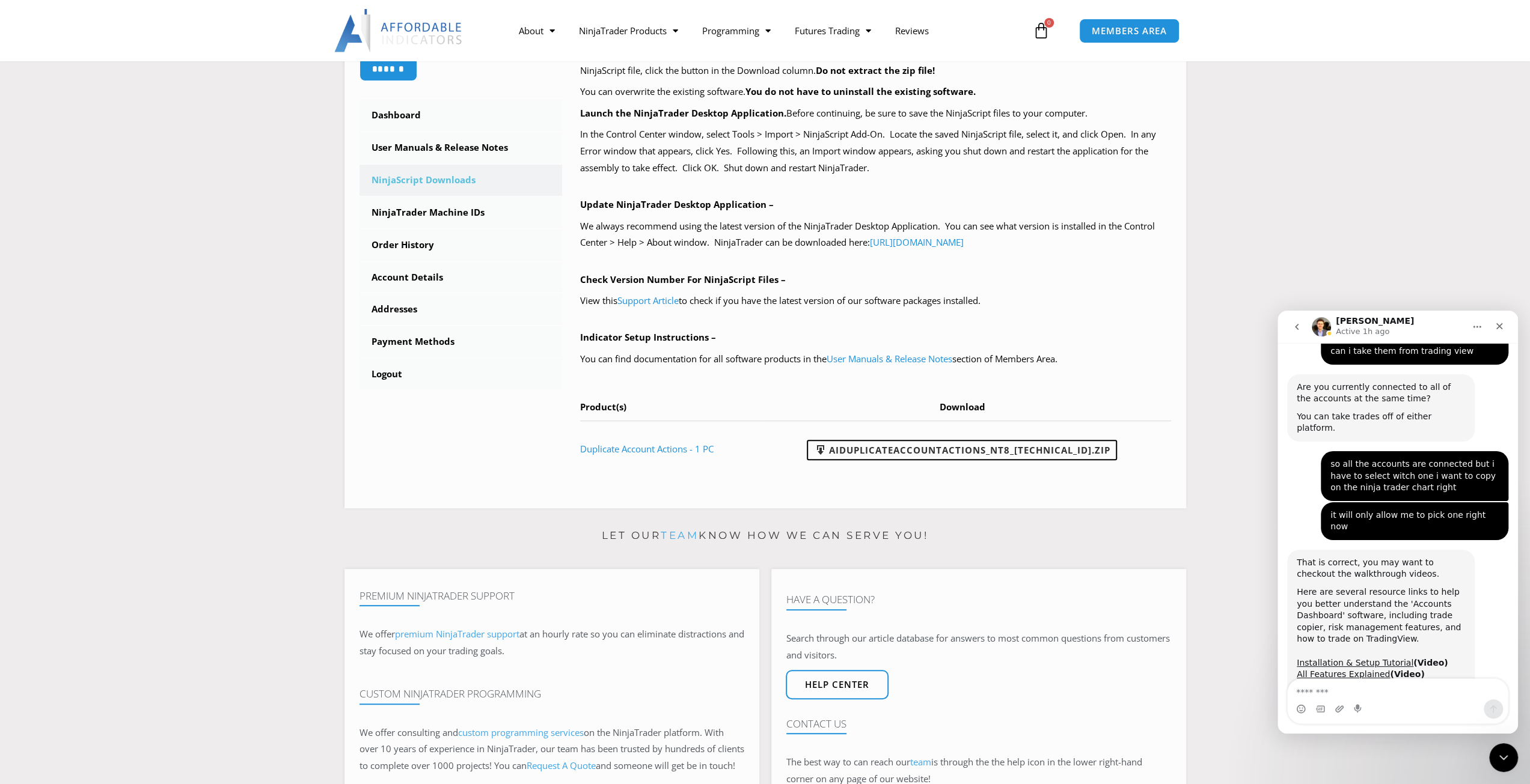
scroll to position [0, 0]
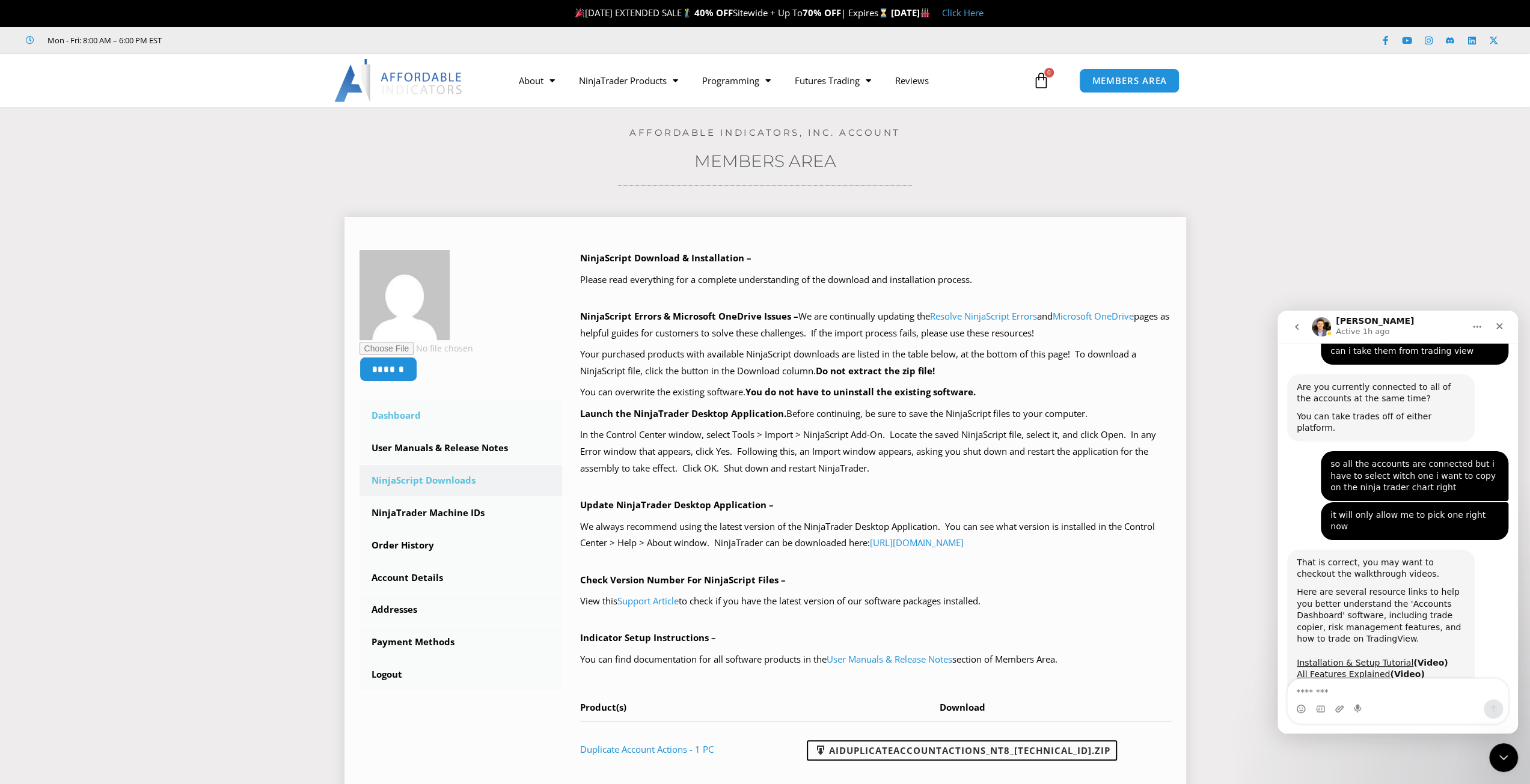
click at [420, 416] on link "Dashboard" at bounding box center [460, 416] width 203 height 31
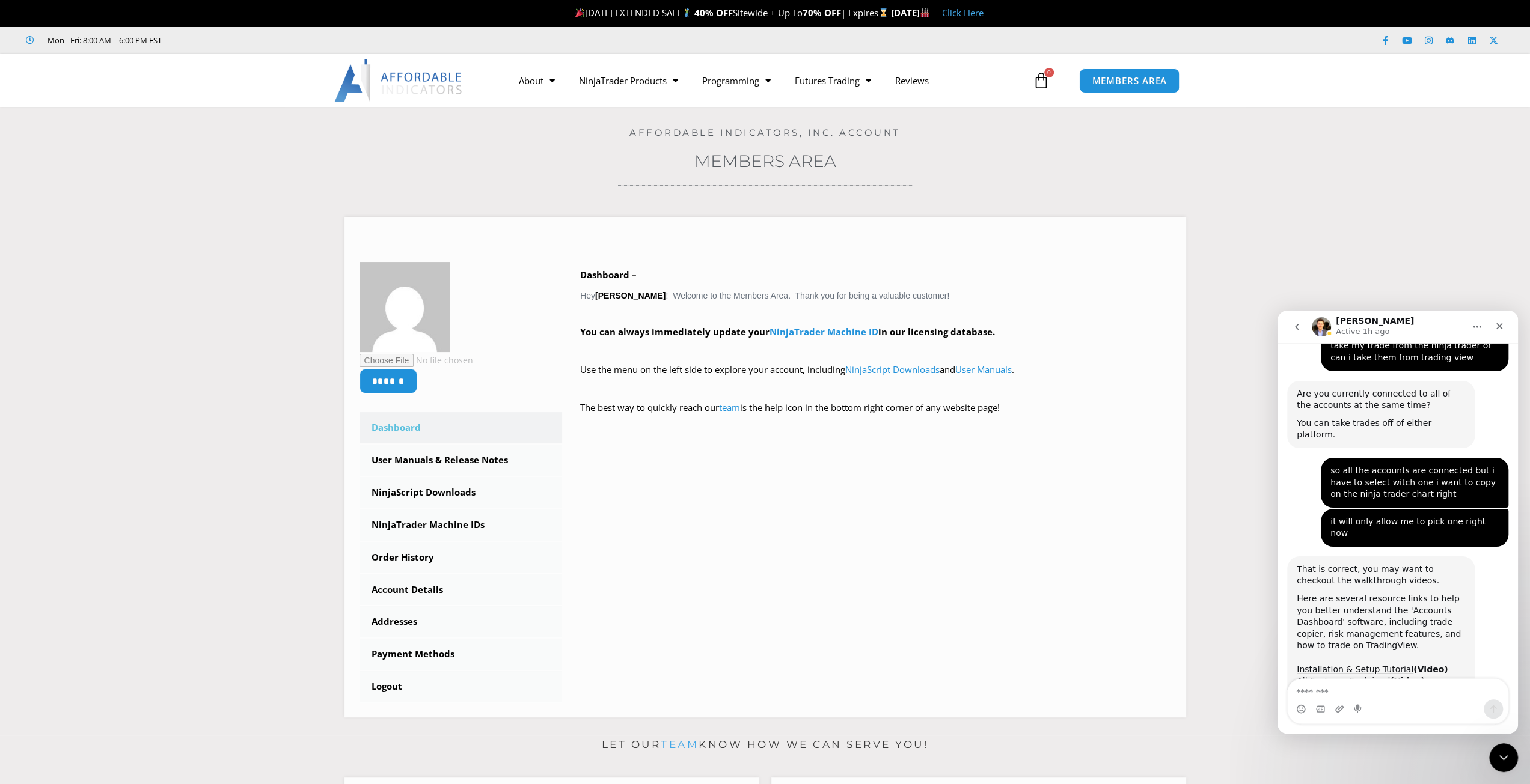
scroll to position [3398, 0]
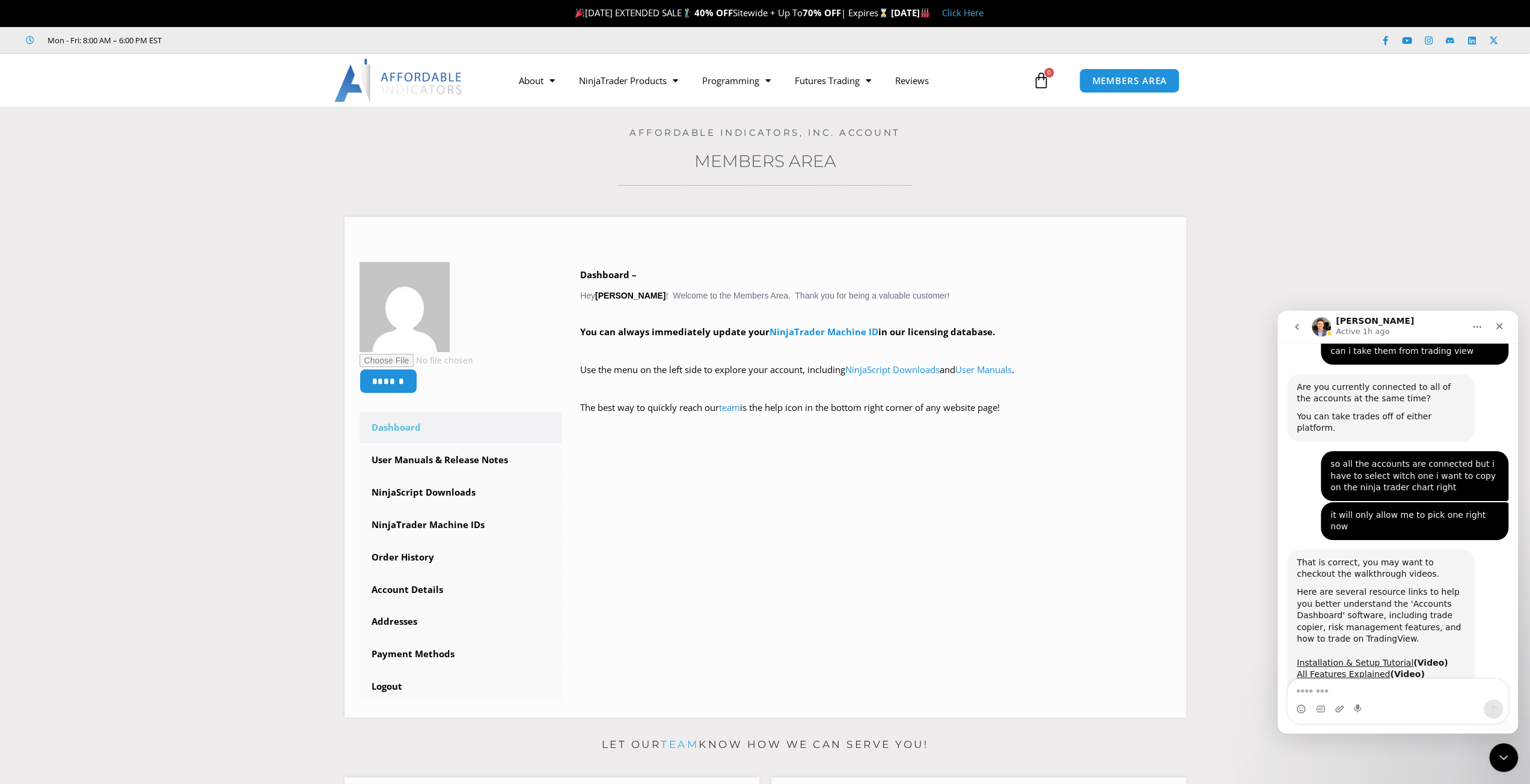
click at [1044, 79] on icon at bounding box center [1041, 81] width 17 height 17
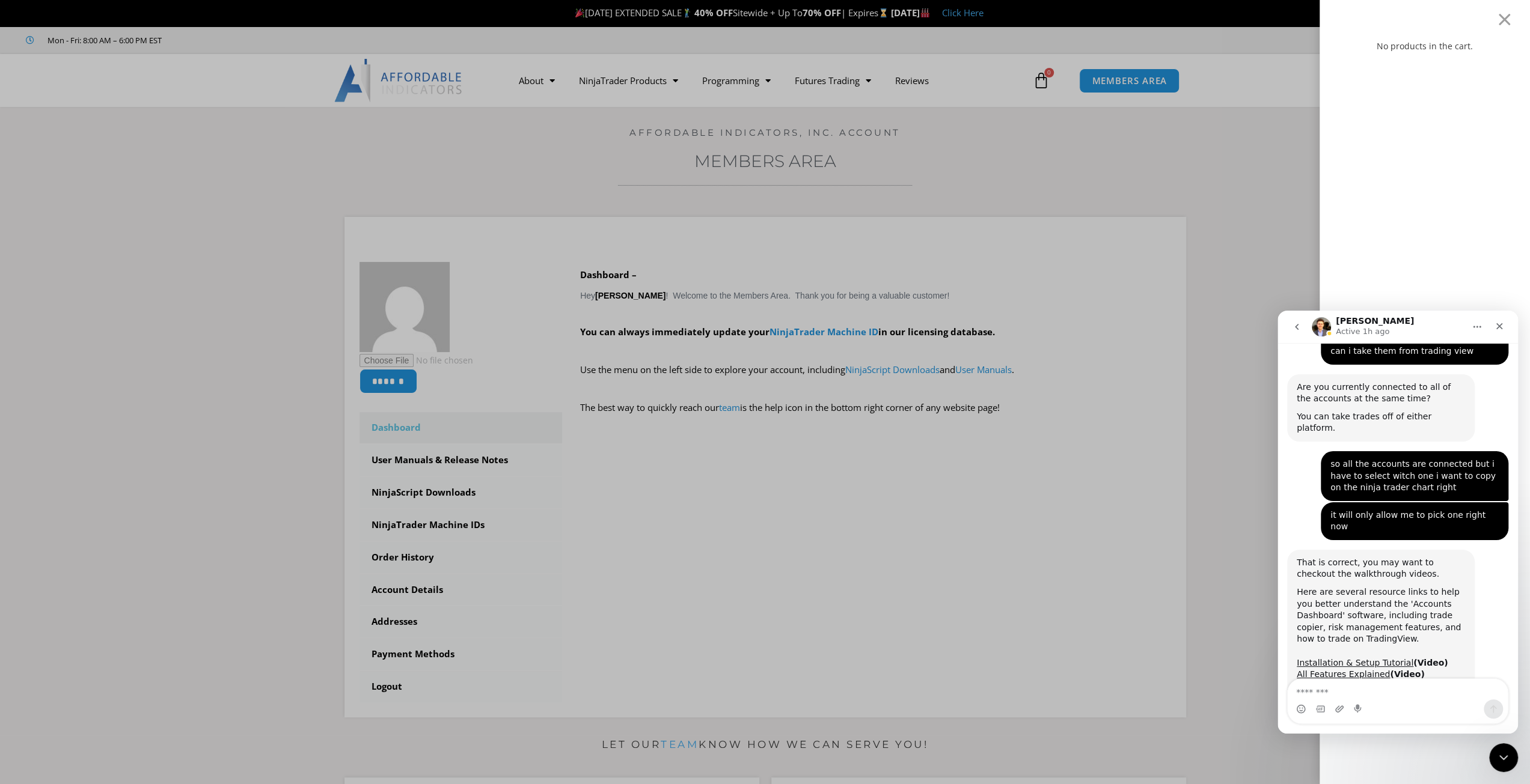
drag, startPoint x: 1424, startPoint y: 336, endPoint x: 1402, endPoint y: 315, distance: 30.4
click at [1388, 331] on div "[PERSON_NAME] Active 1h ago" at bounding box center [1387, 326] width 152 height 21
click at [1511, 15] on div at bounding box center [1504, 19] width 15 height 14
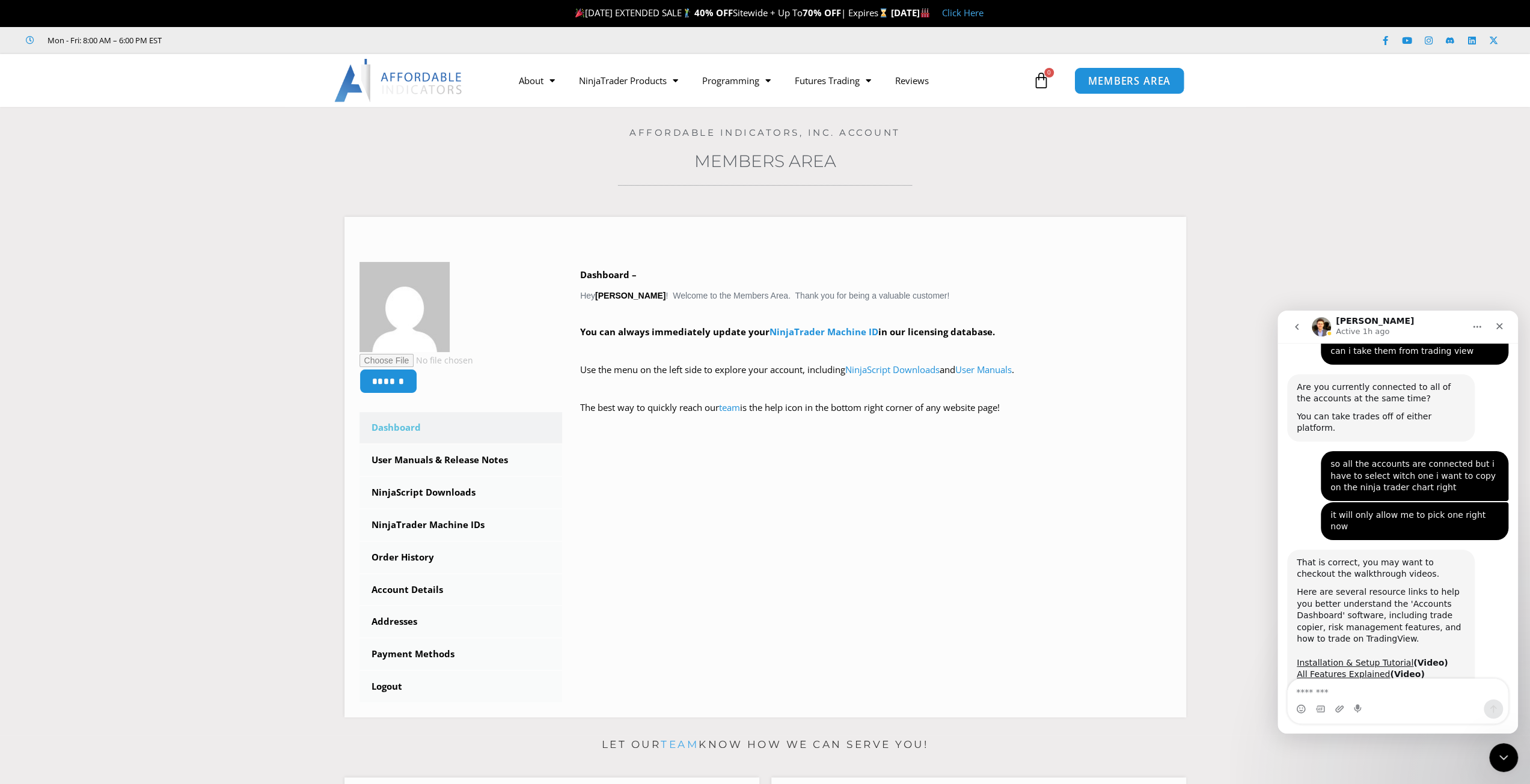
click at [1133, 85] on span "MEMBERS AREA" at bounding box center [1129, 81] width 82 height 10
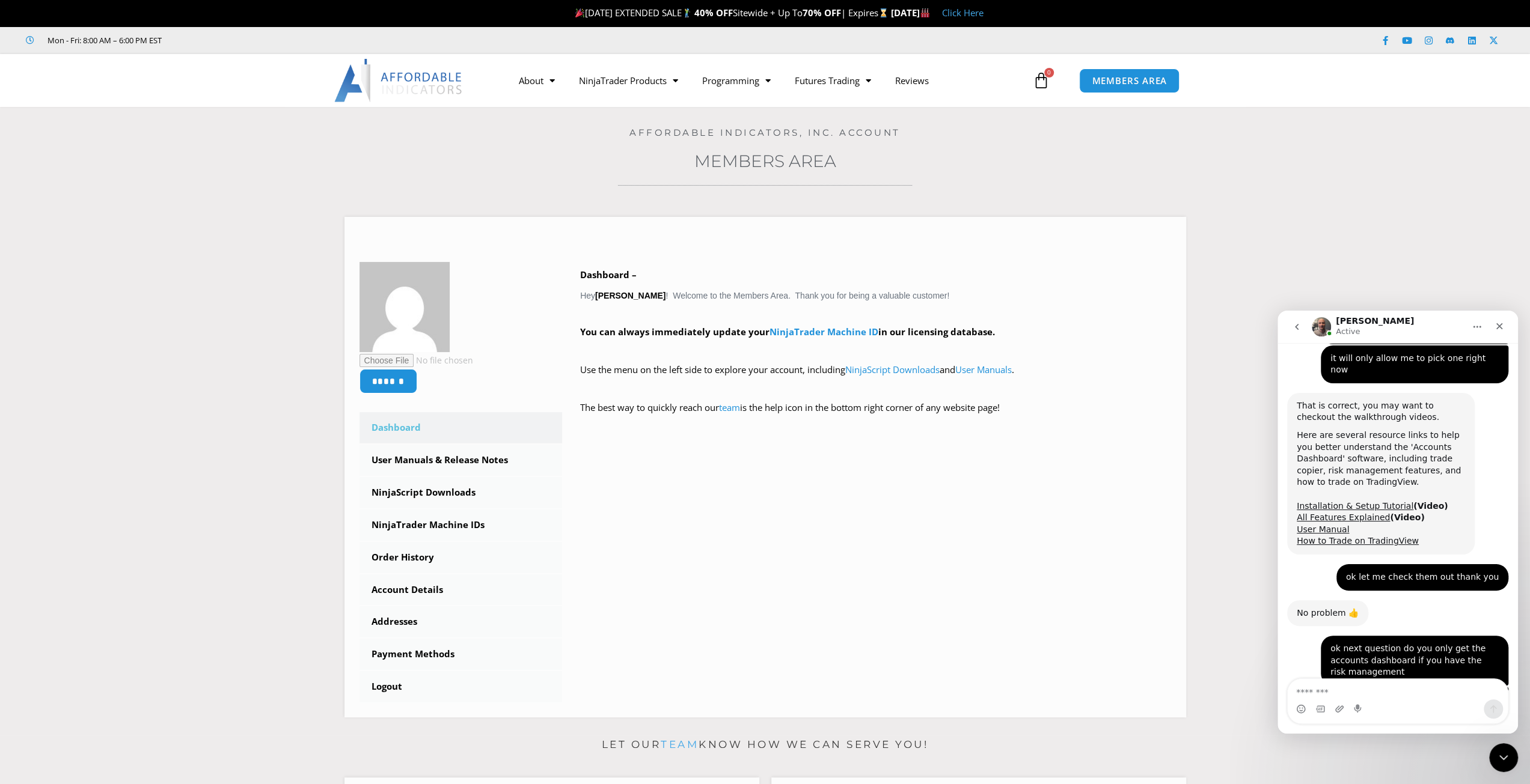
scroll to position [3556, 0]
click at [1343, 694] on textarea "Message…" at bounding box center [1397, 689] width 220 height 20
click at [1318, 691] on textarea "Message…" at bounding box center [1397, 689] width 220 height 20
click at [1324, 690] on textarea "Message…" at bounding box center [1397, 689] width 220 height 20
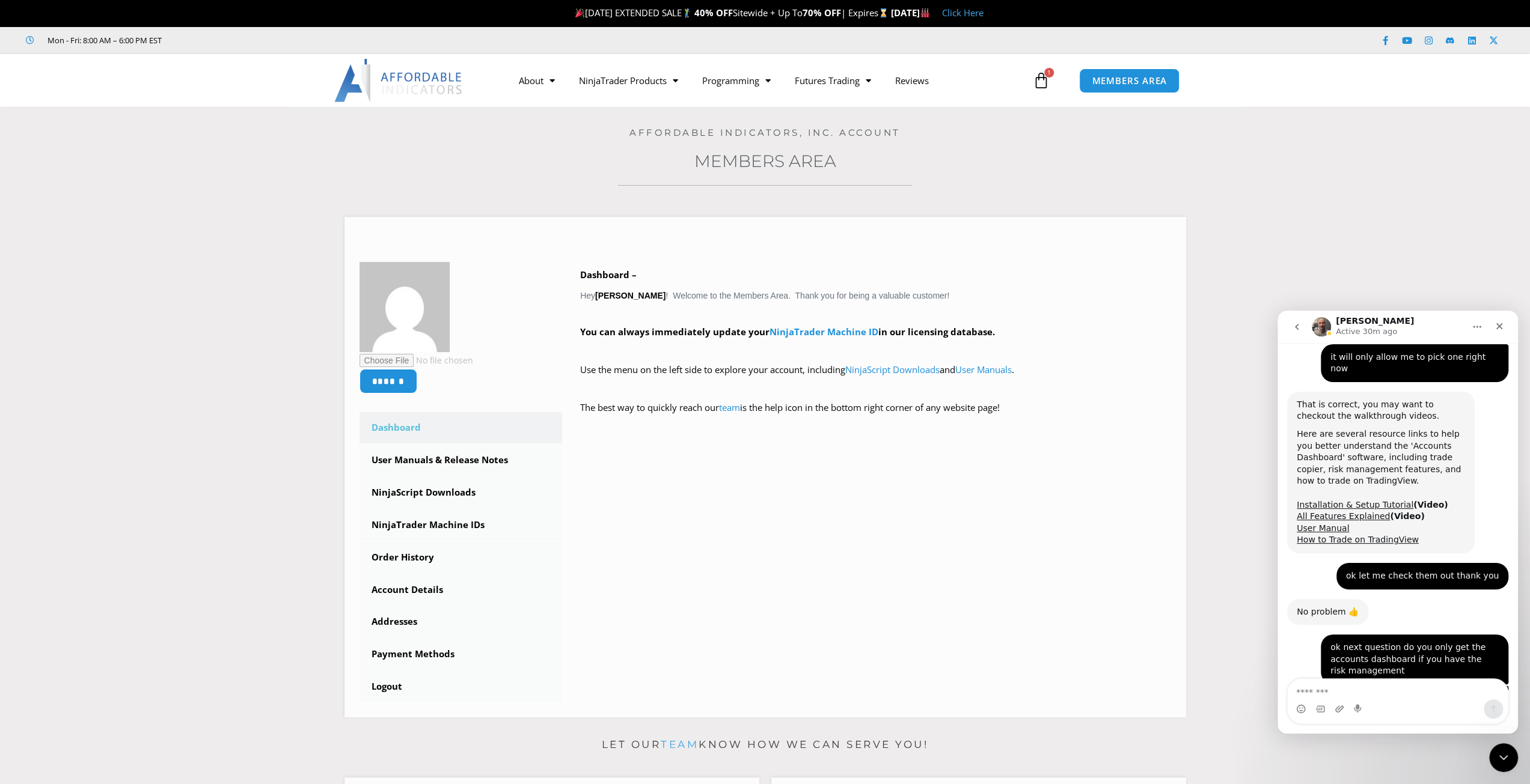
scroll to position [3603, 0]
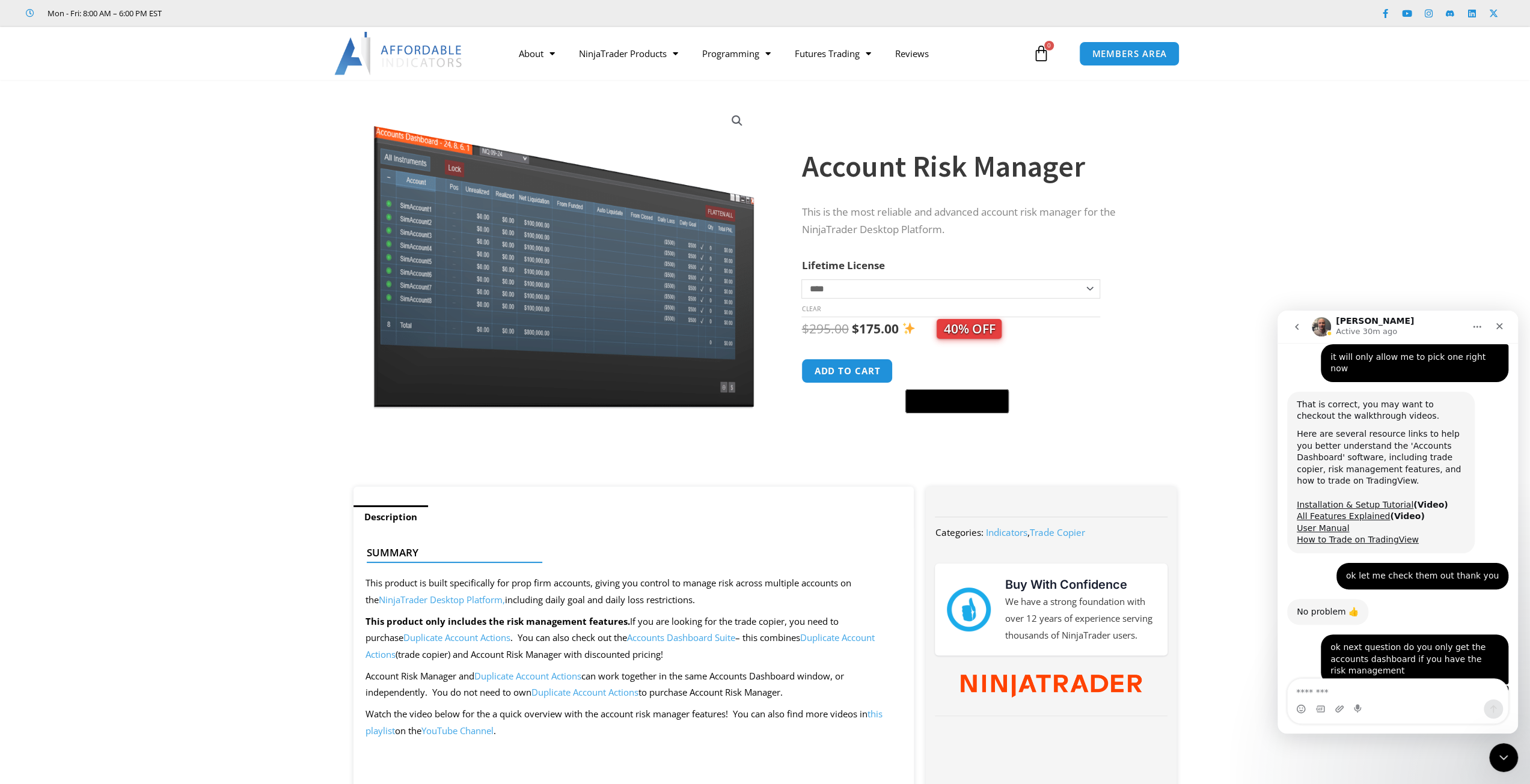
click at [1328, 684] on textarea "Message…" at bounding box center [1397, 689] width 220 height 20
click at [1301, 692] on textarea "Message…" at bounding box center [1397, 689] width 220 height 20
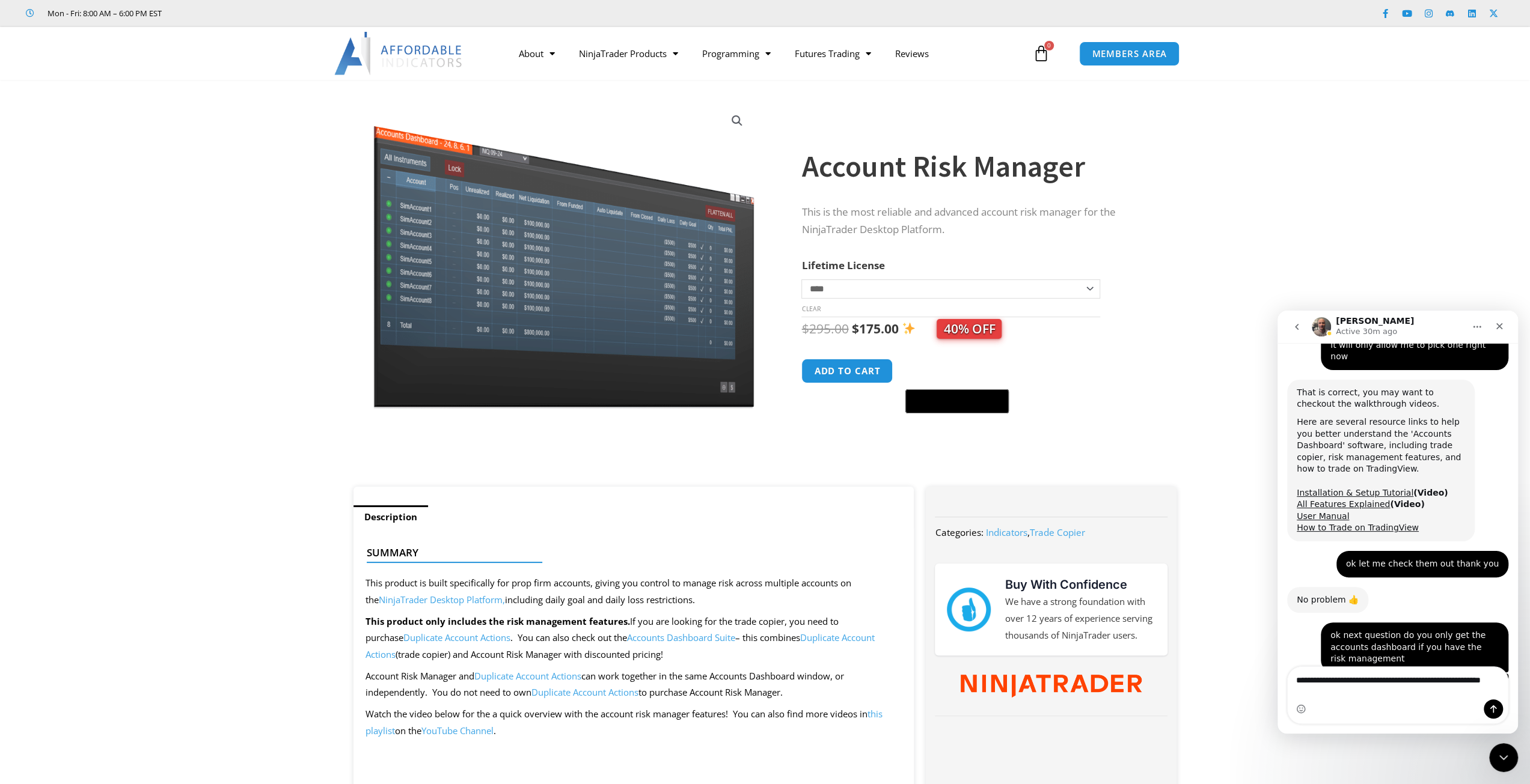
type textarea "**********"
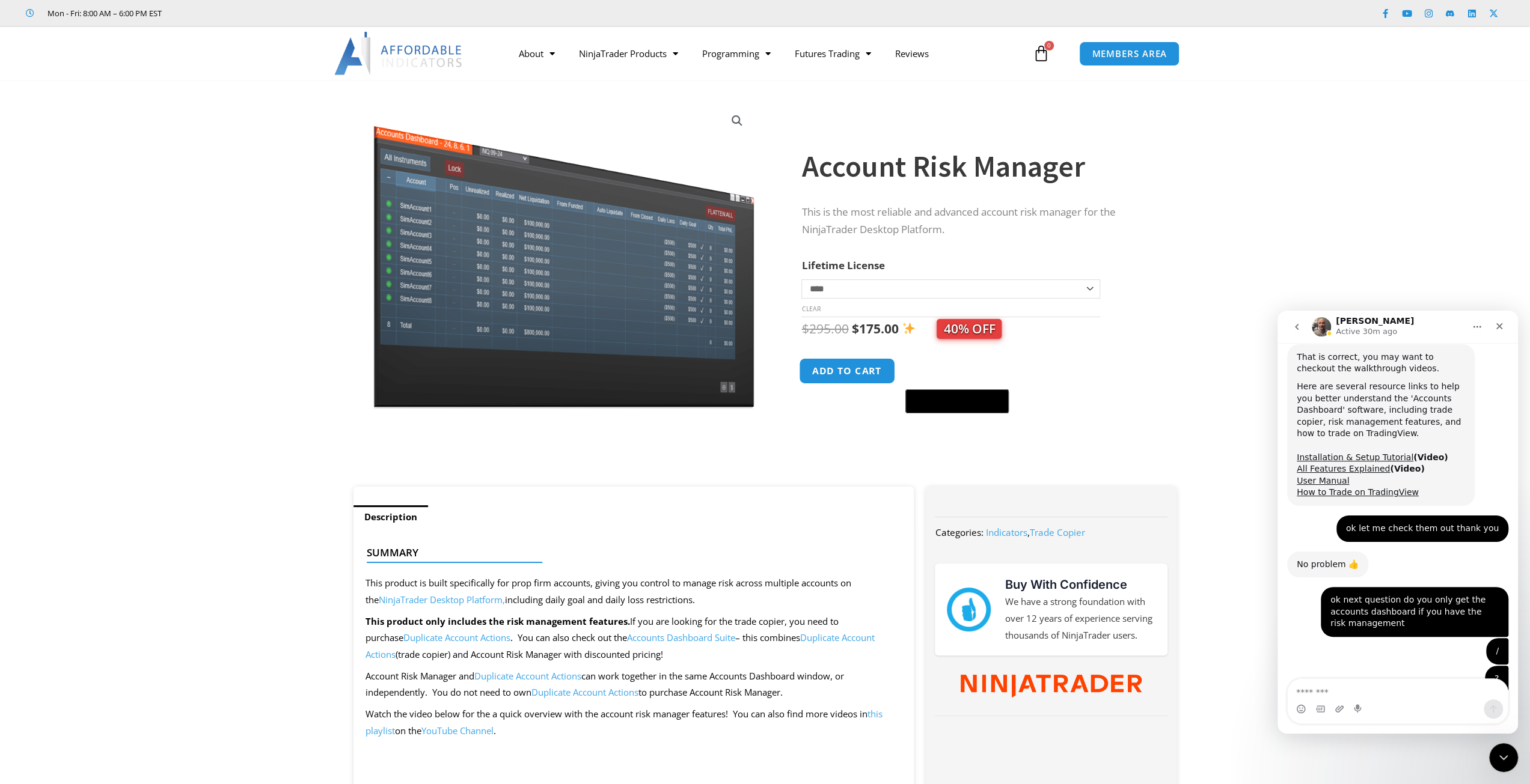
click at [862, 366] on button "Add to cart" at bounding box center [847, 371] width 96 height 26
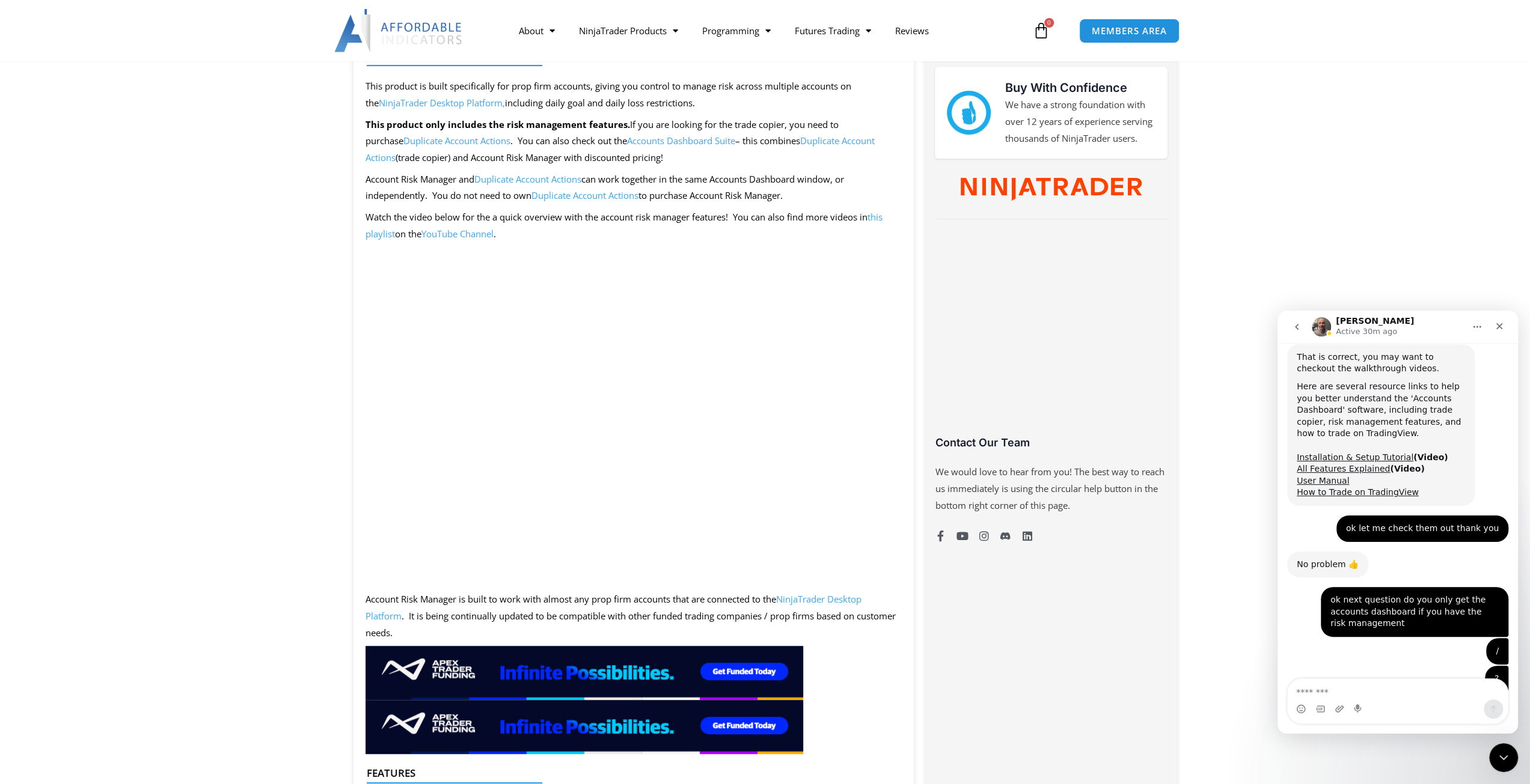
scroll to position [601, 0]
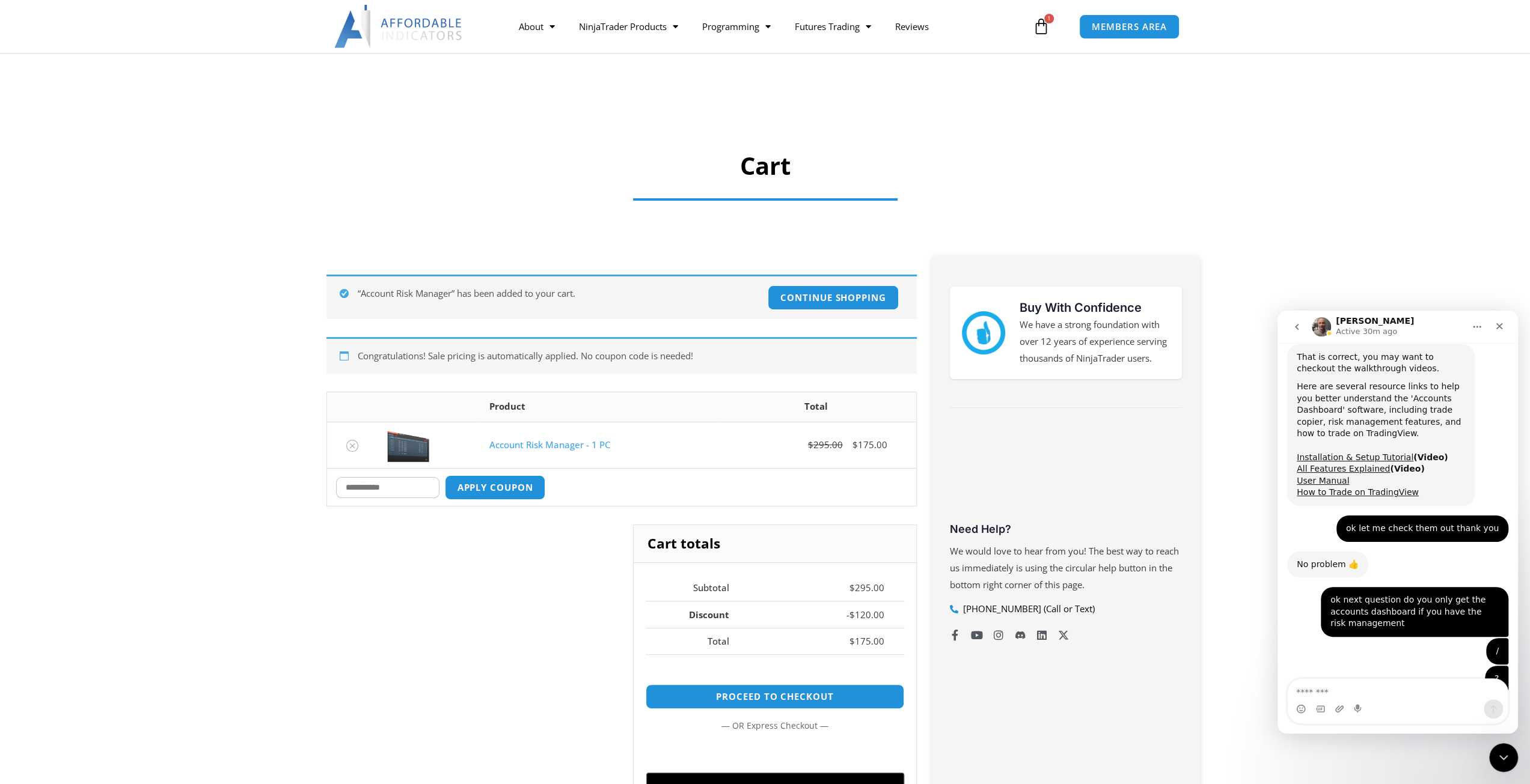
scroll to position [300, 0]
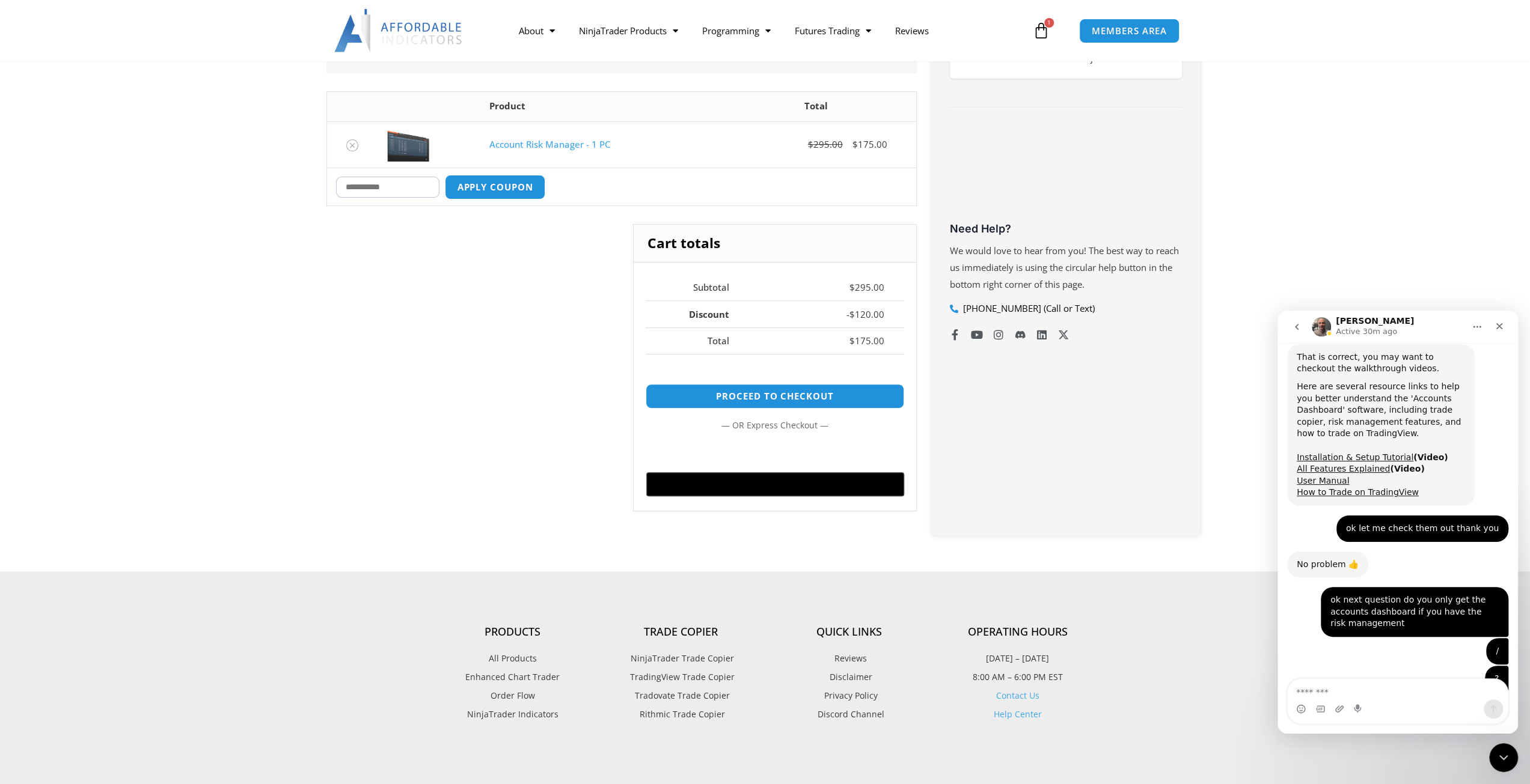
click at [384, 184] on input "Coupon:" at bounding box center [387, 187] width 104 height 21
type input "****"
click at [510, 187] on button "Apply coupon" at bounding box center [495, 187] width 106 height 26
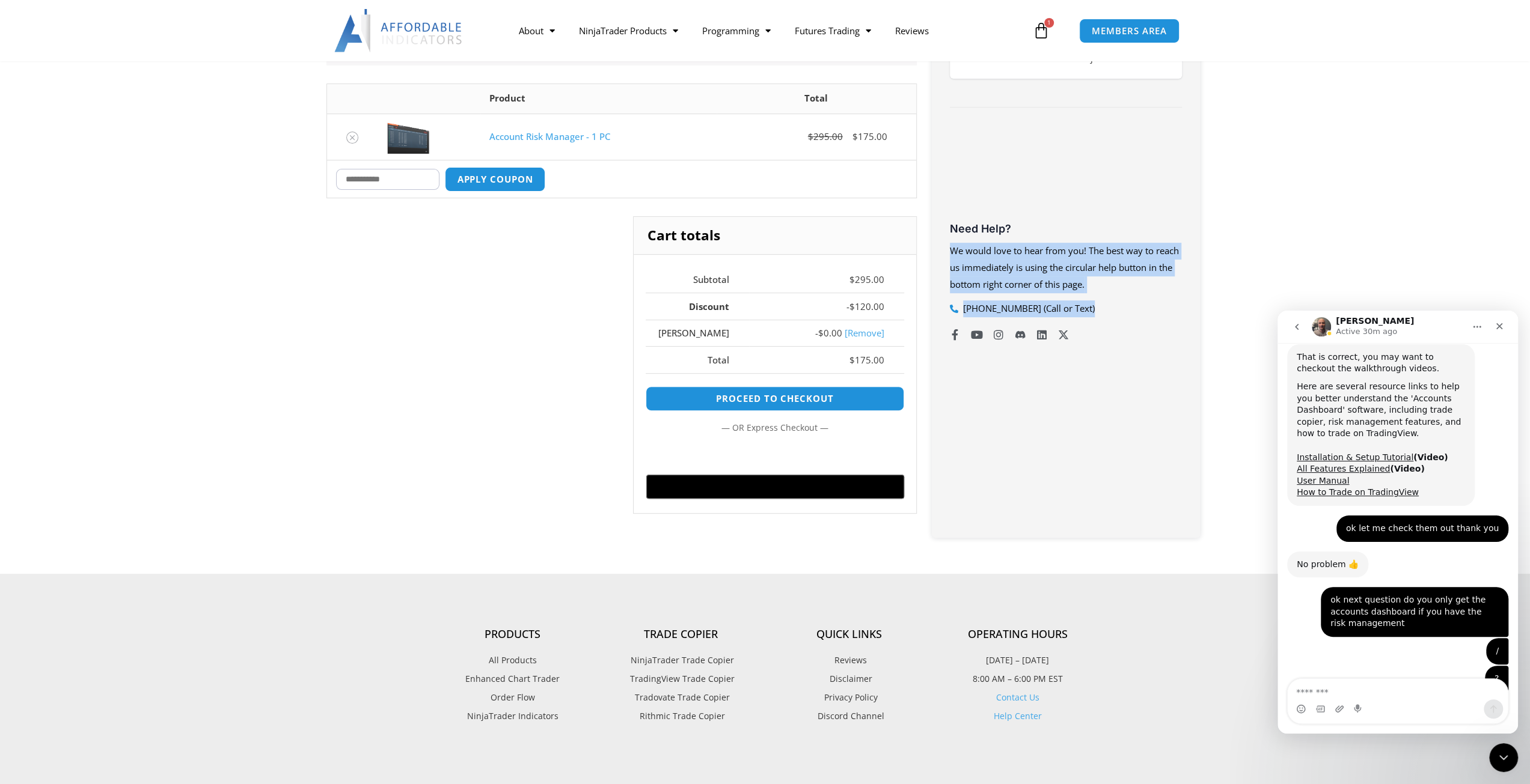
drag, startPoint x: 1528, startPoint y: 310, endPoint x: 1526, endPoint y: 274, distance: 36.1
click at [1526, 274] on section "Congratulations! Sale pricing is automatically applied. No coupon code is neede…" at bounding box center [765, 252] width 1530 height 642
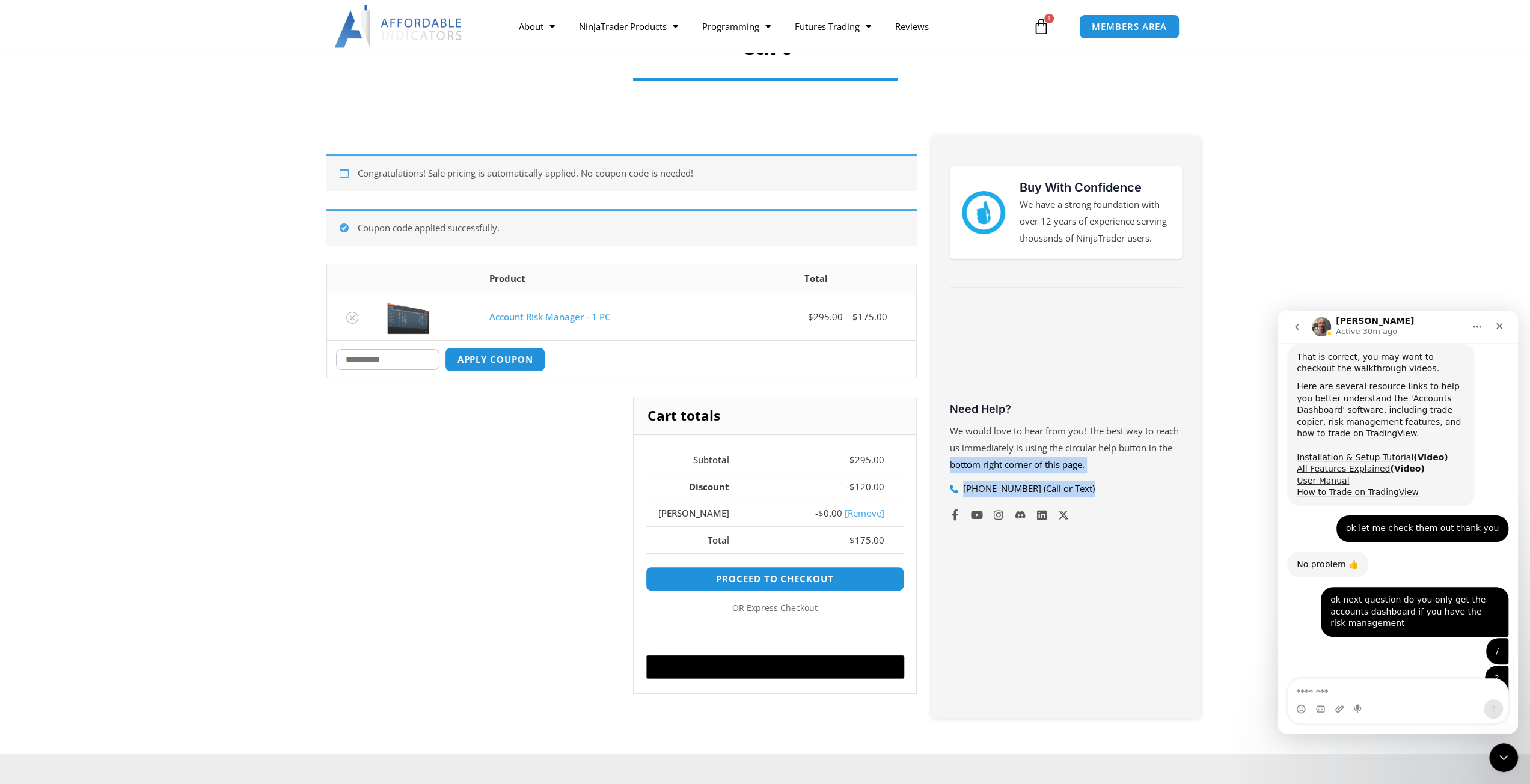
scroll to position [125, 0]
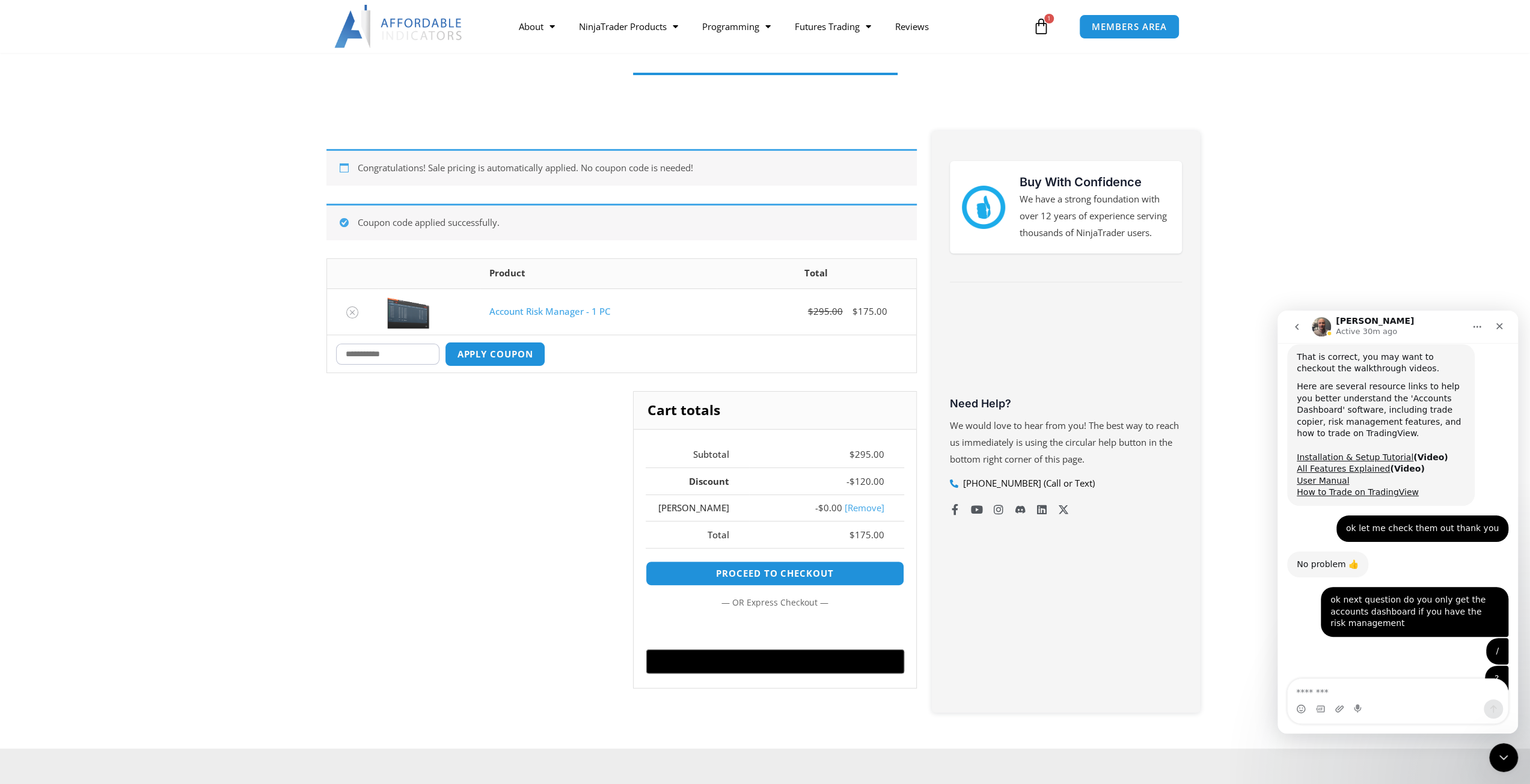
click at [1320, 240] on section "Congratulations! Sale pricing is automatically applied. No coupon code is neede…" at bounding box center [765, 427] width 1530 height 642
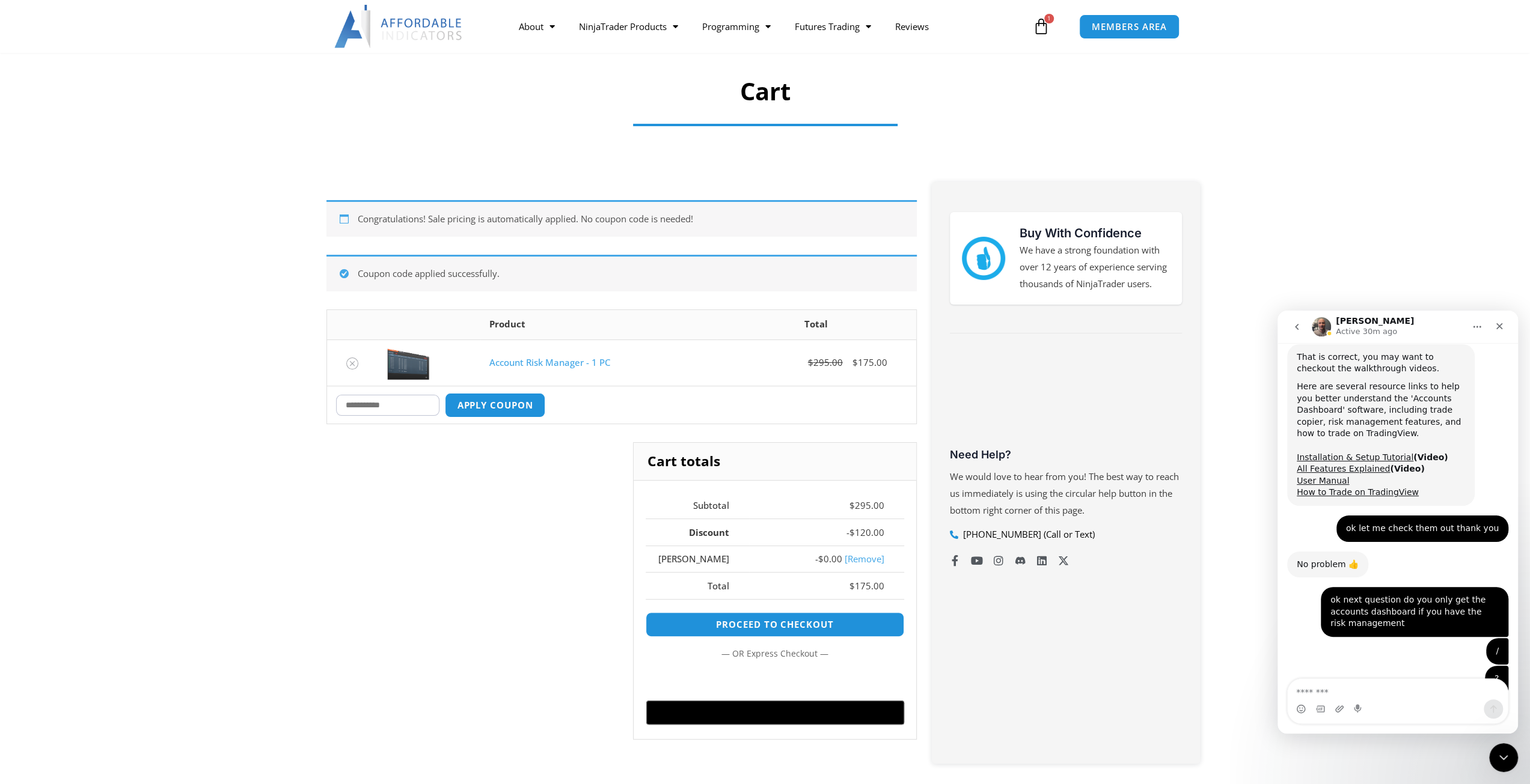
scroll to position [76, 0]
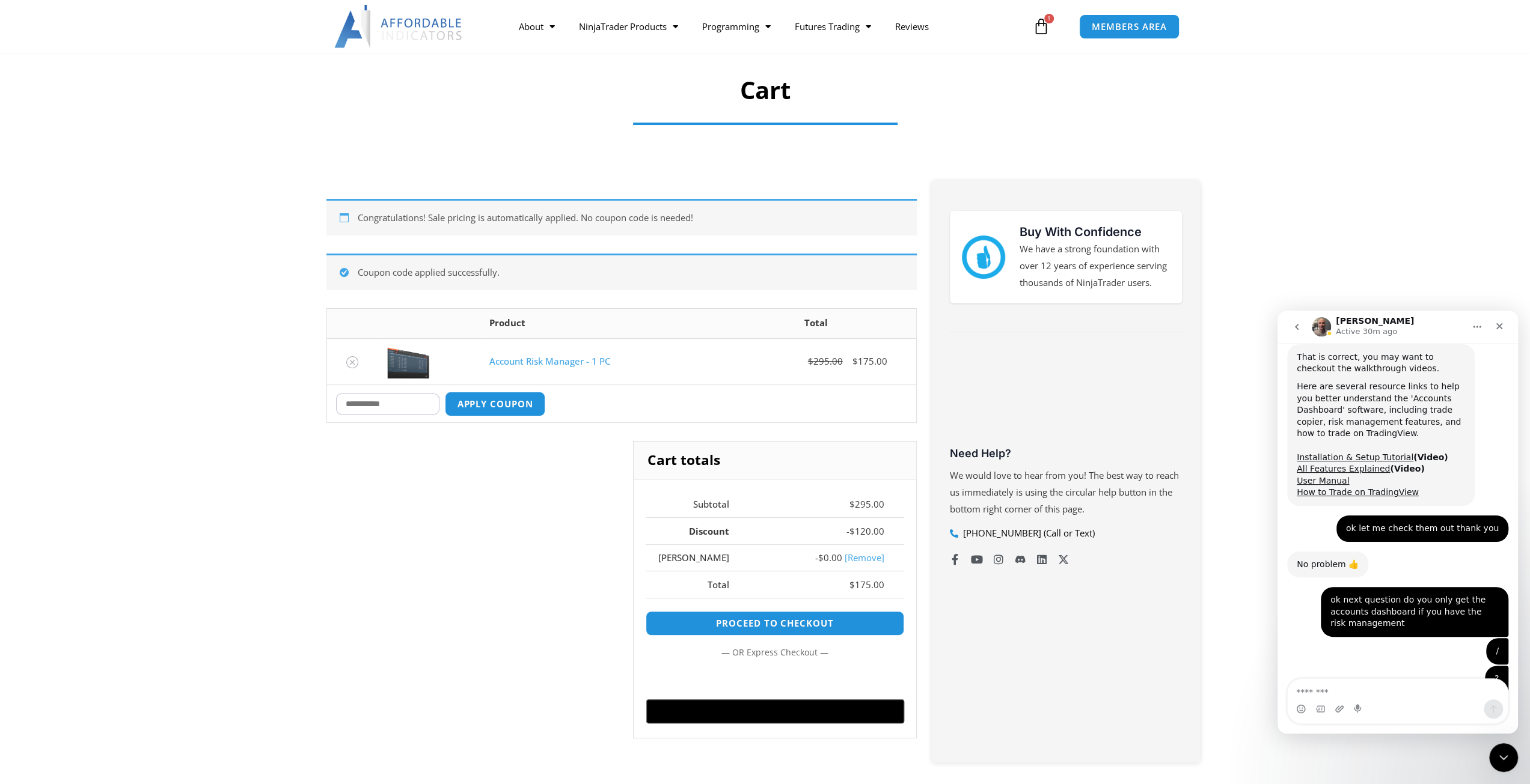
drag, startPoint x: 1344, startPoint y: 163, endPoint x: 1303, endPoint y: 205, distance: 58.7
click at [1303, 204] on section "Congratulations! Sale pricing is automatically applied. No coupon code is neede…" at bounding box center [765, 477] width 1530 height 642
click at [1343, 693] on textarea "Message…" at bounding box center [1397, 689] width 220 height 20
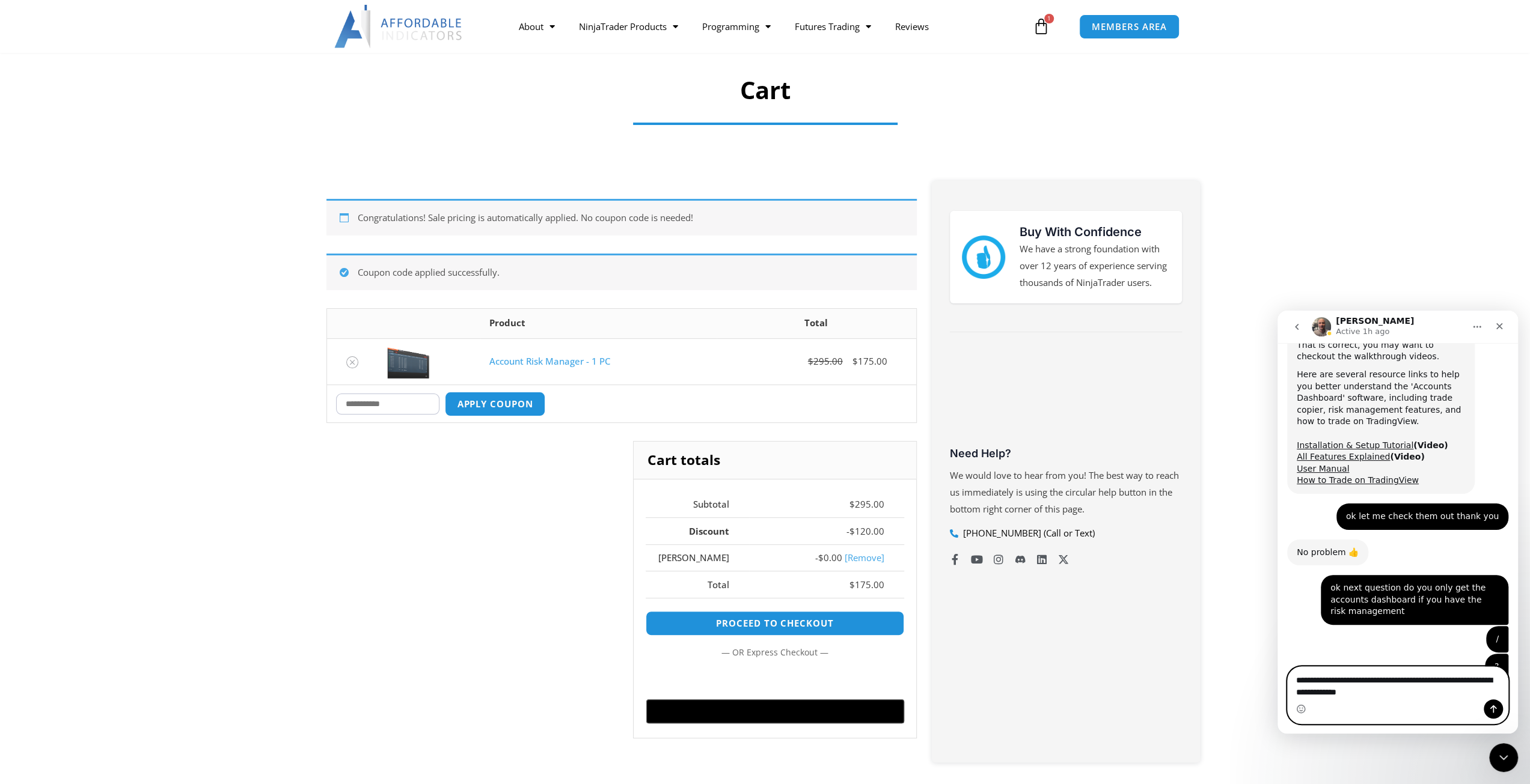
type textarea "**********"
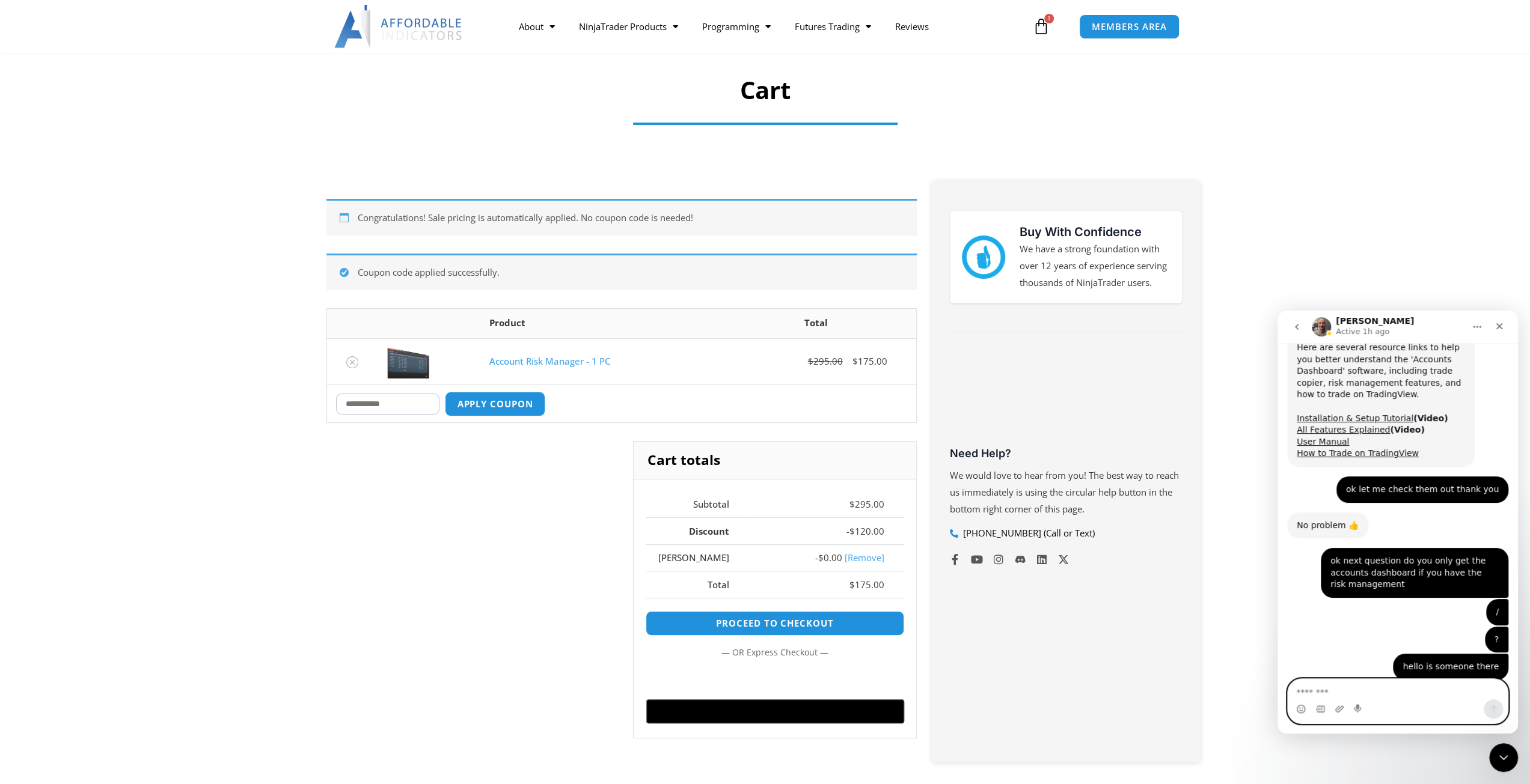
scroll to position [3642, 0]
click at [1116, 28] on span "MEMBERS AREA" at bounding box center [1129, 27] width 82 height 10
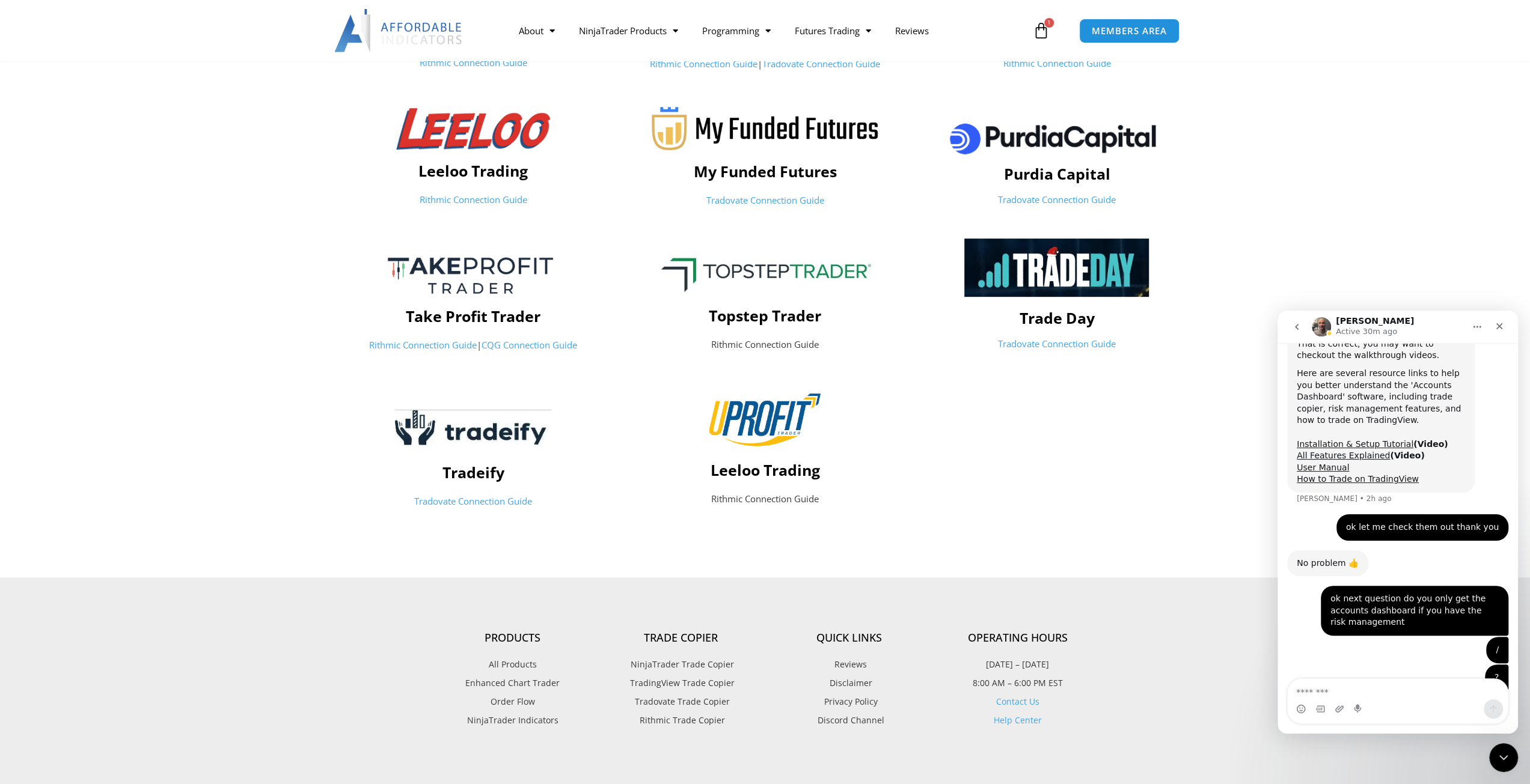
scroll to position [868, 0]
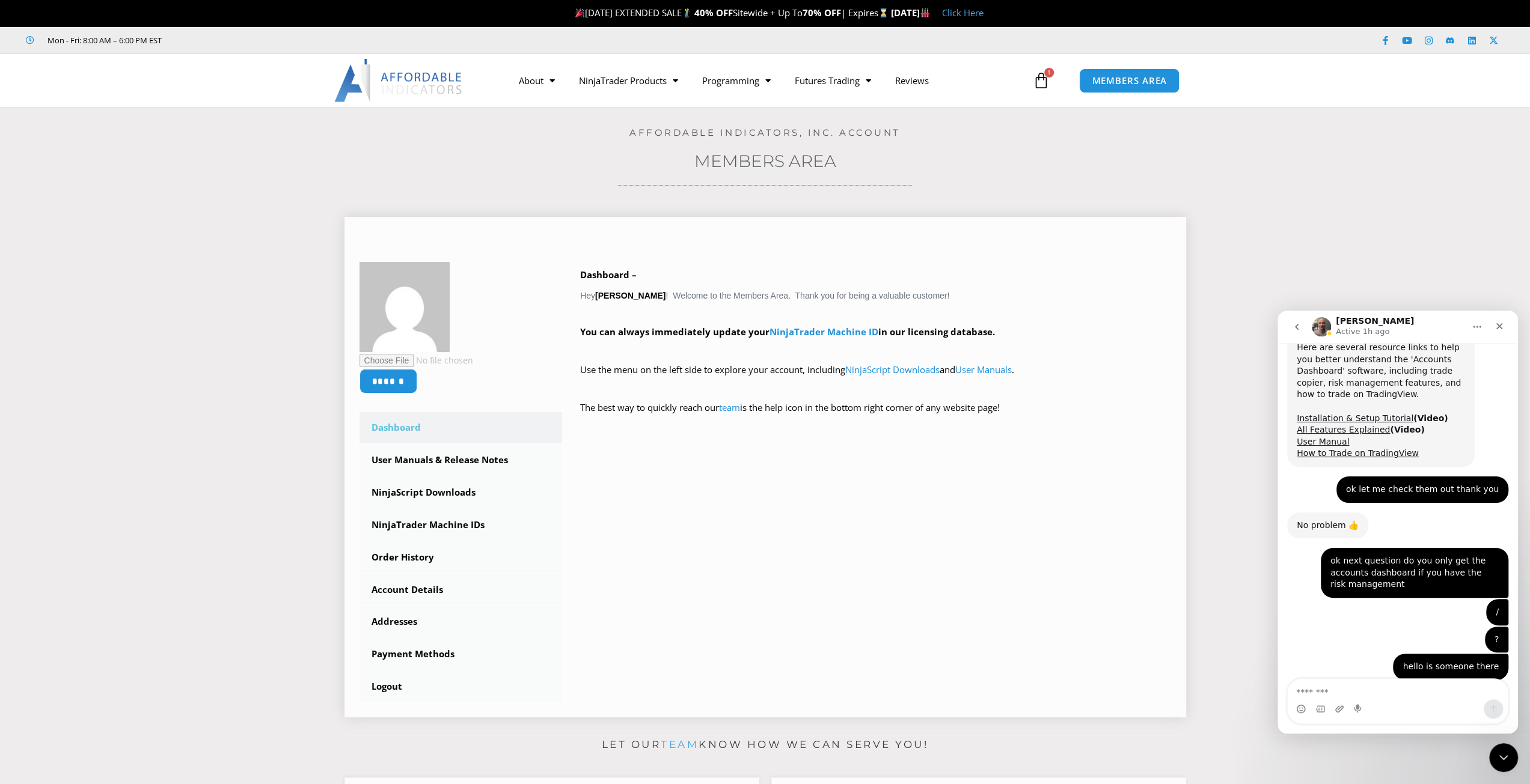
scroll to position [3642, 0]
click at [645, 109] on link "Promotions" at bounding box center [629, 105] width 123 height 22
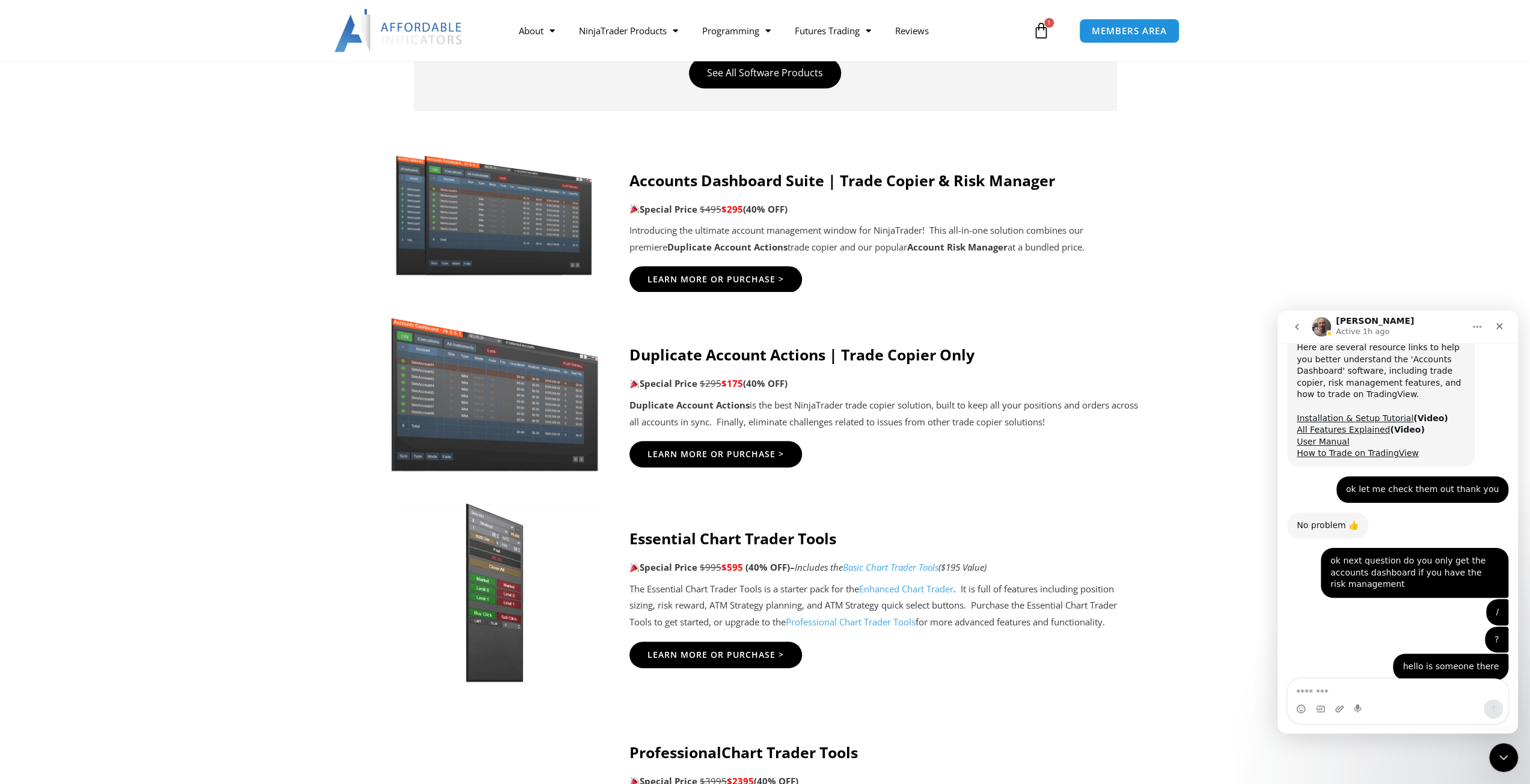
scroll to position [300, 0]
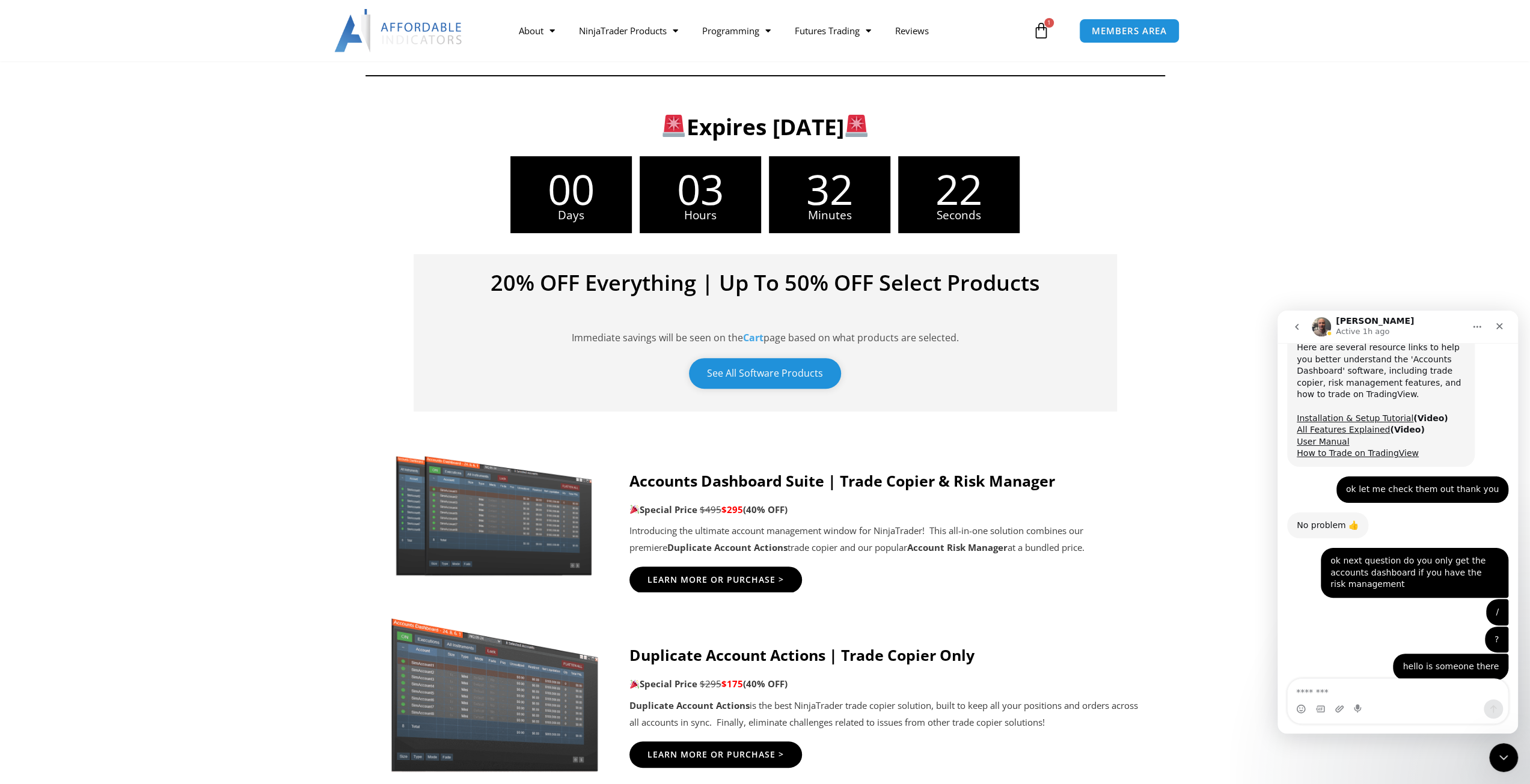
click at [784, 373] on link "See All Software Products" at bounding box center [764, 373] width 152 height 30
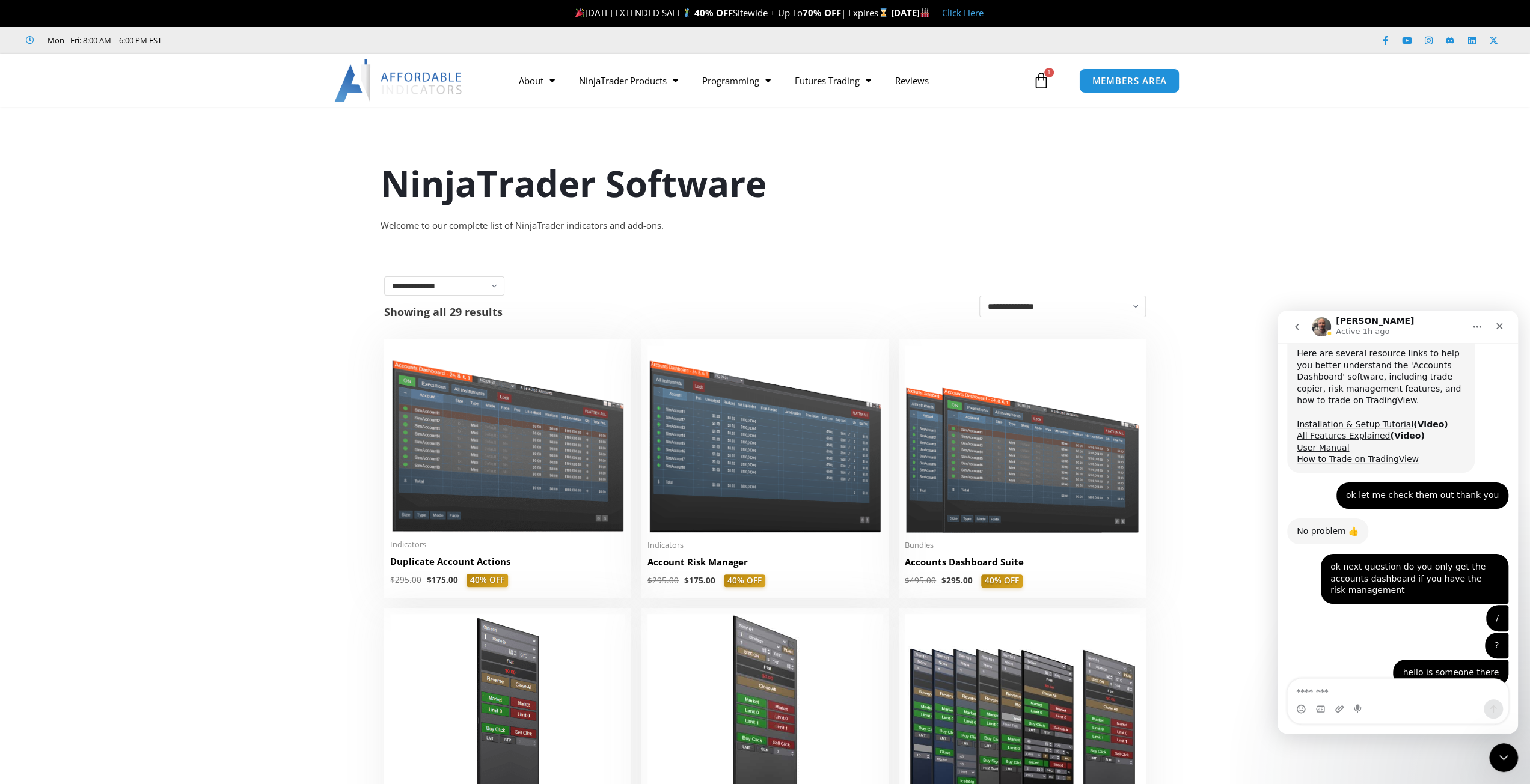
scroll to position [3642, 0]
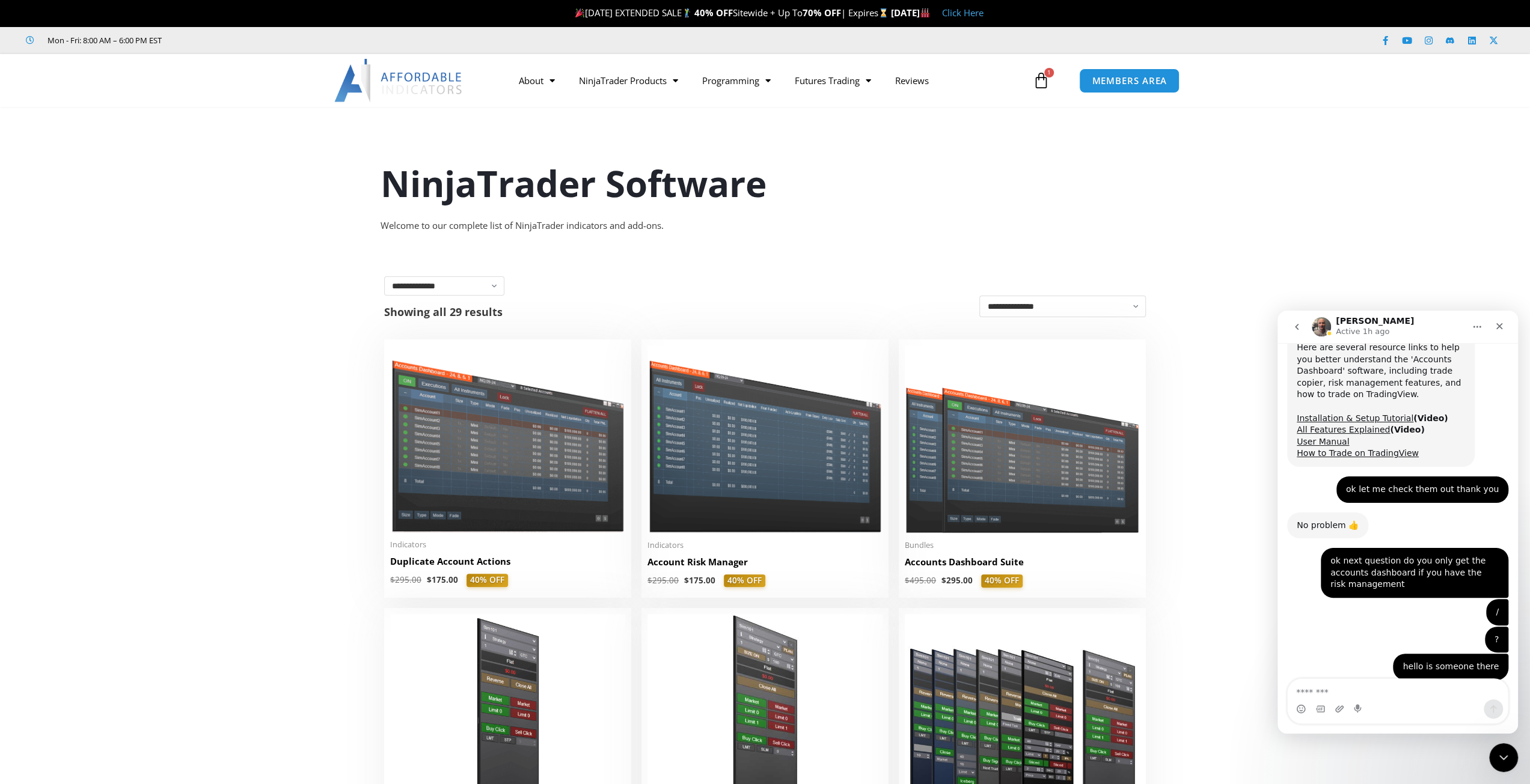
click at [1341, 698] on textarea "Message…" at bounding box center [1397, 689] width 220 height 20
type textarea "*****"
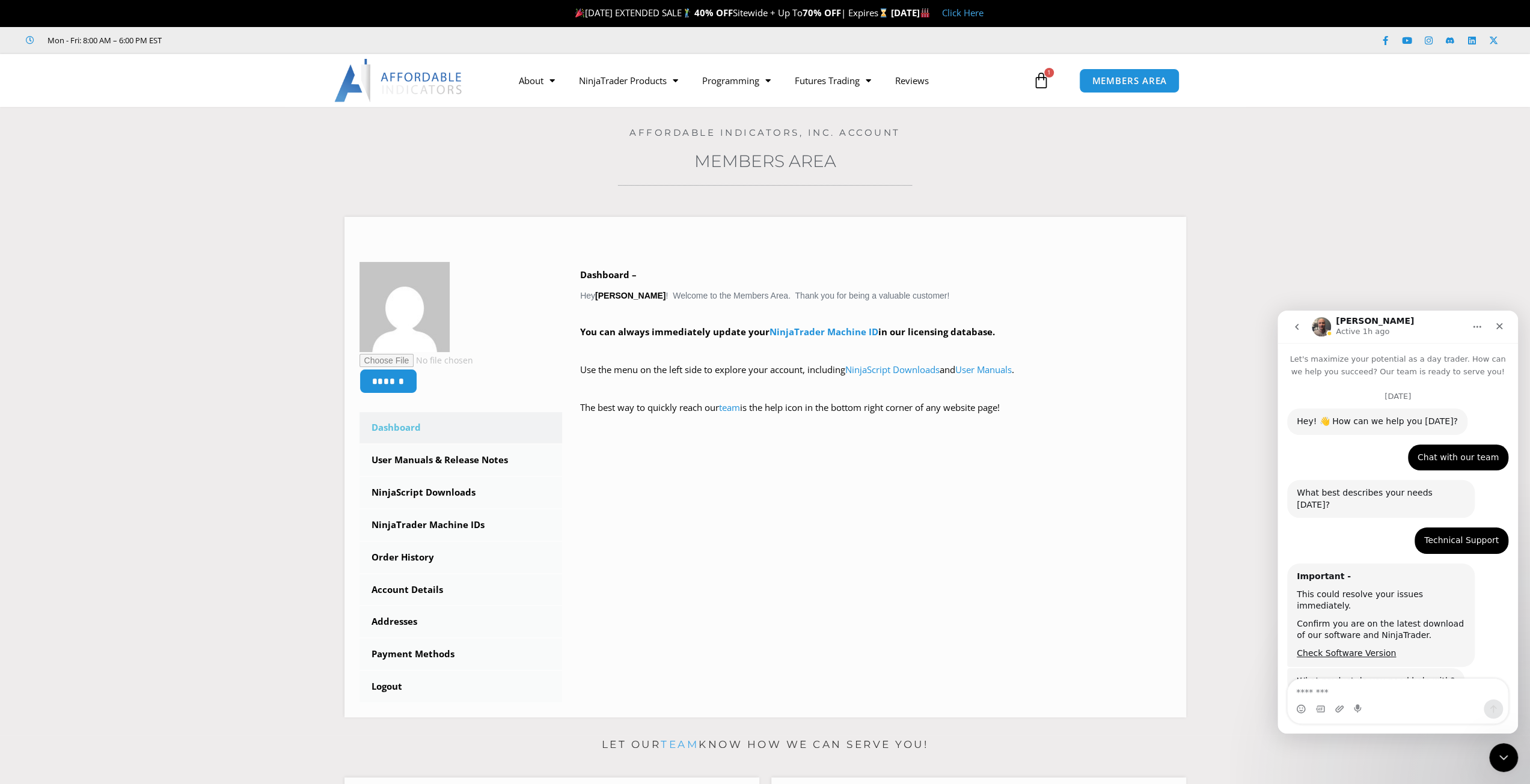
scroll to position [3642, 0]
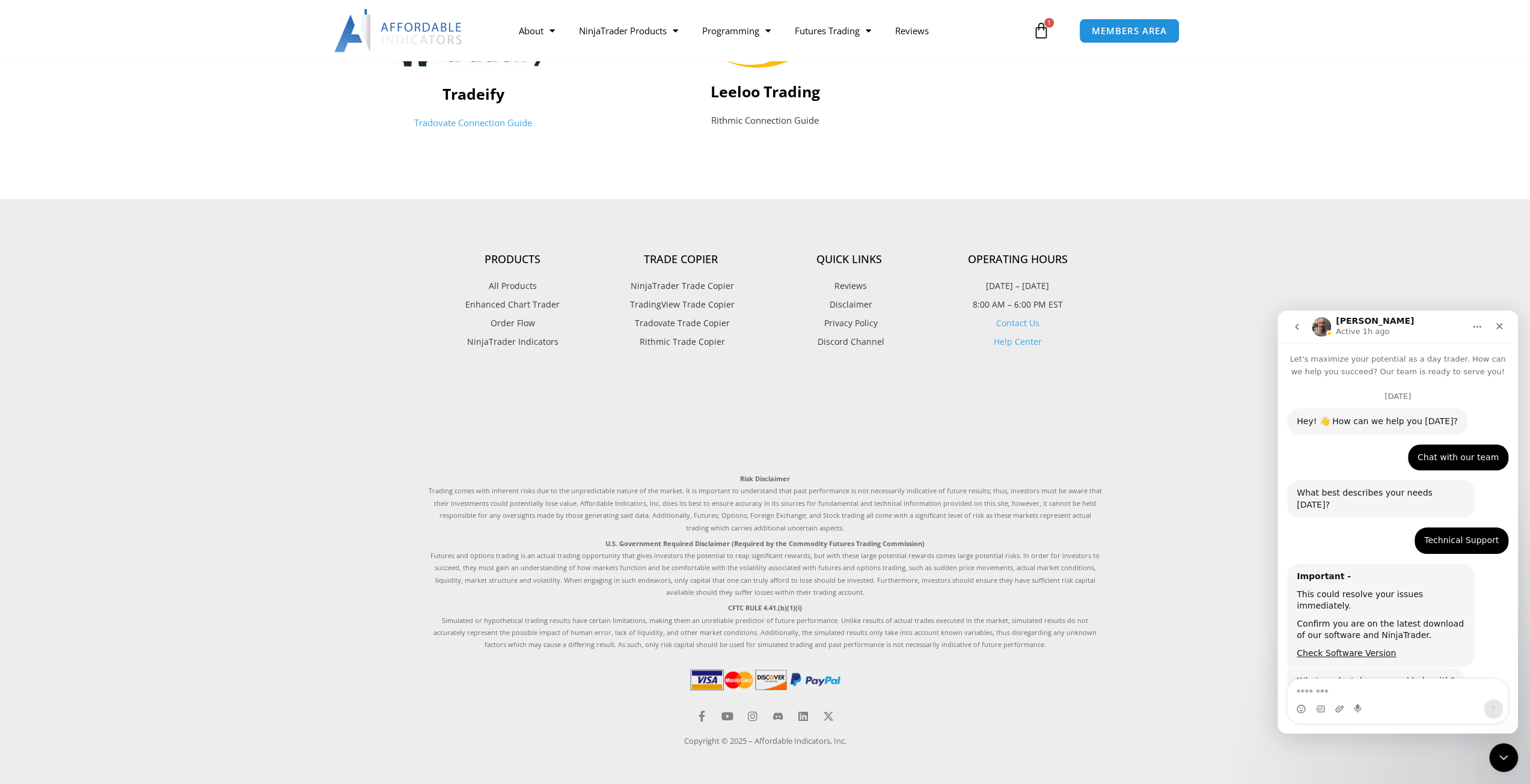
scroll to position [1, 0]
